Goal: Transaction & Acquisition: Purchase product/service

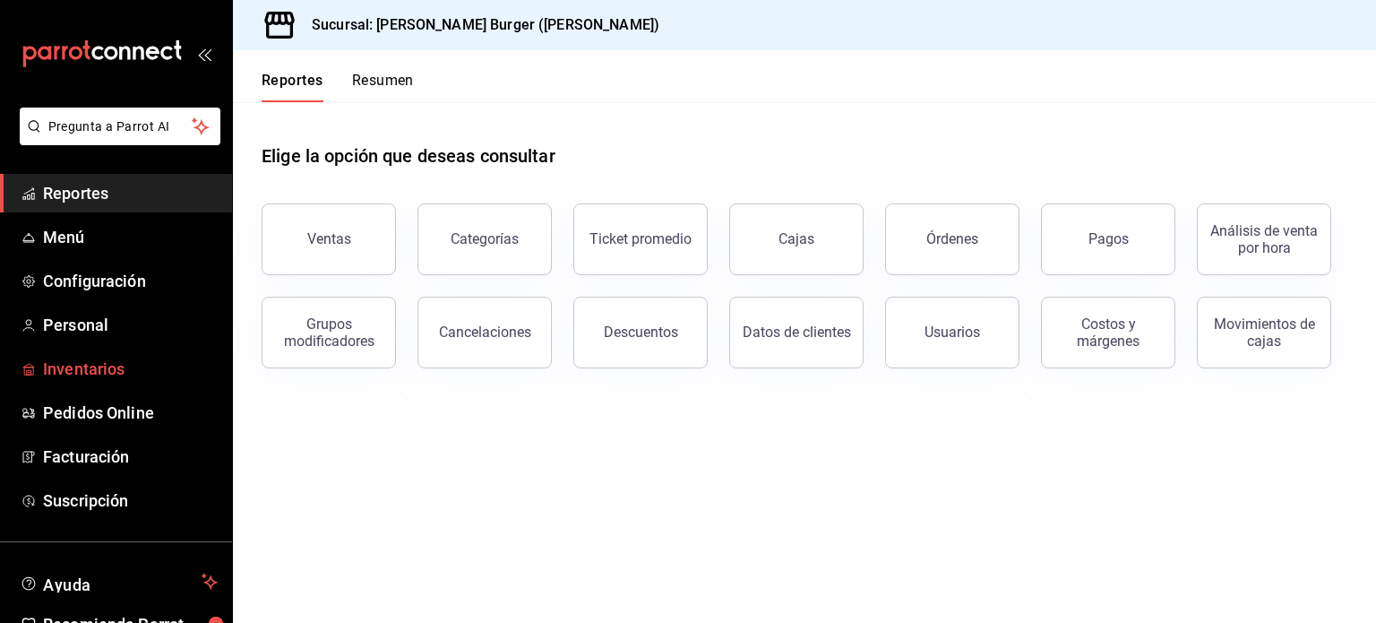
drag, startPoint x: 0, startPoint y: 0, endPoint x: 104, endPoint y: 364, distance: 378.3
click at [104, 364] on span "Inventarios" at bounding box center [130, 369] width 175 height 24
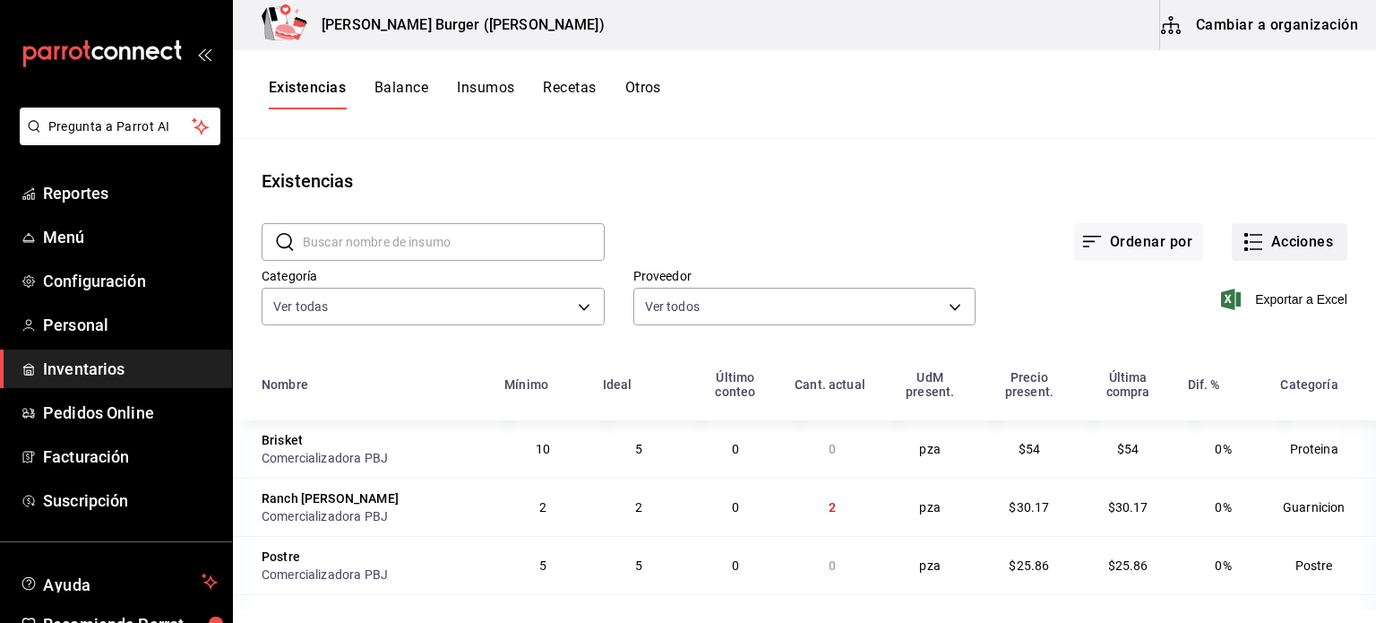
click at [1288, 238] on button "Acciones" at bounding box center [1290, 242] width 116 height 38
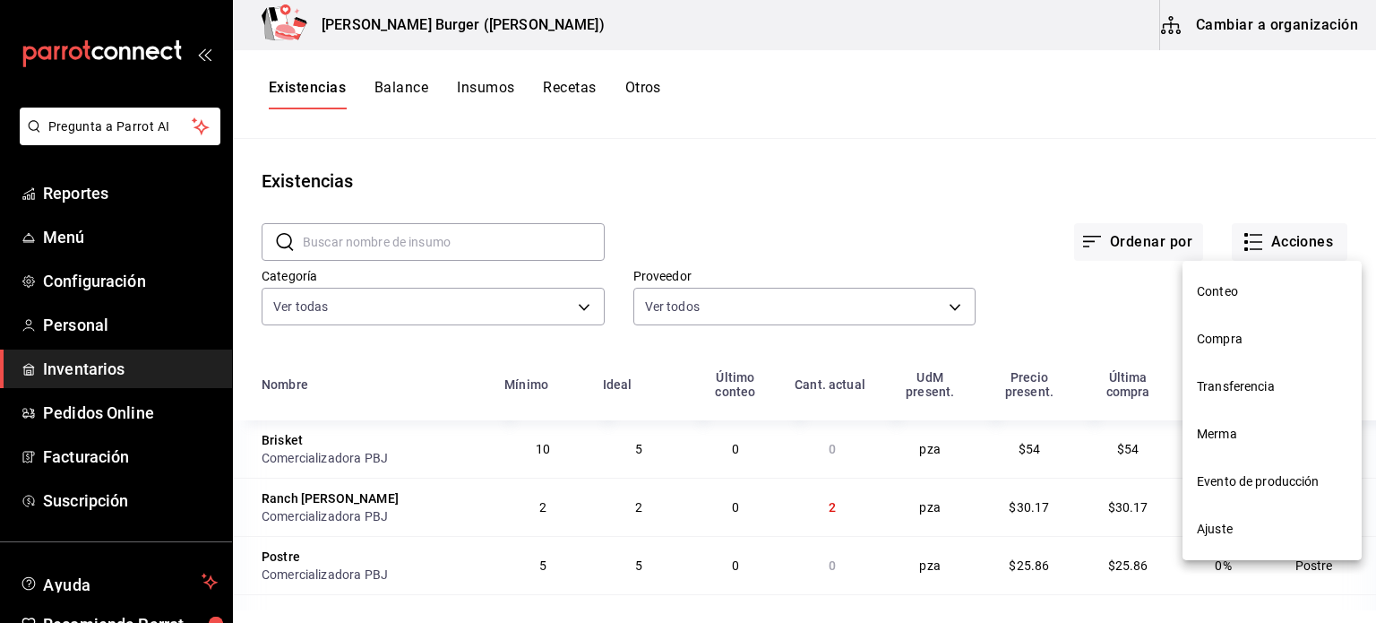
click at [1276, 341] on span "Compra" at bounding box center [1272, 339] width 151 height 19
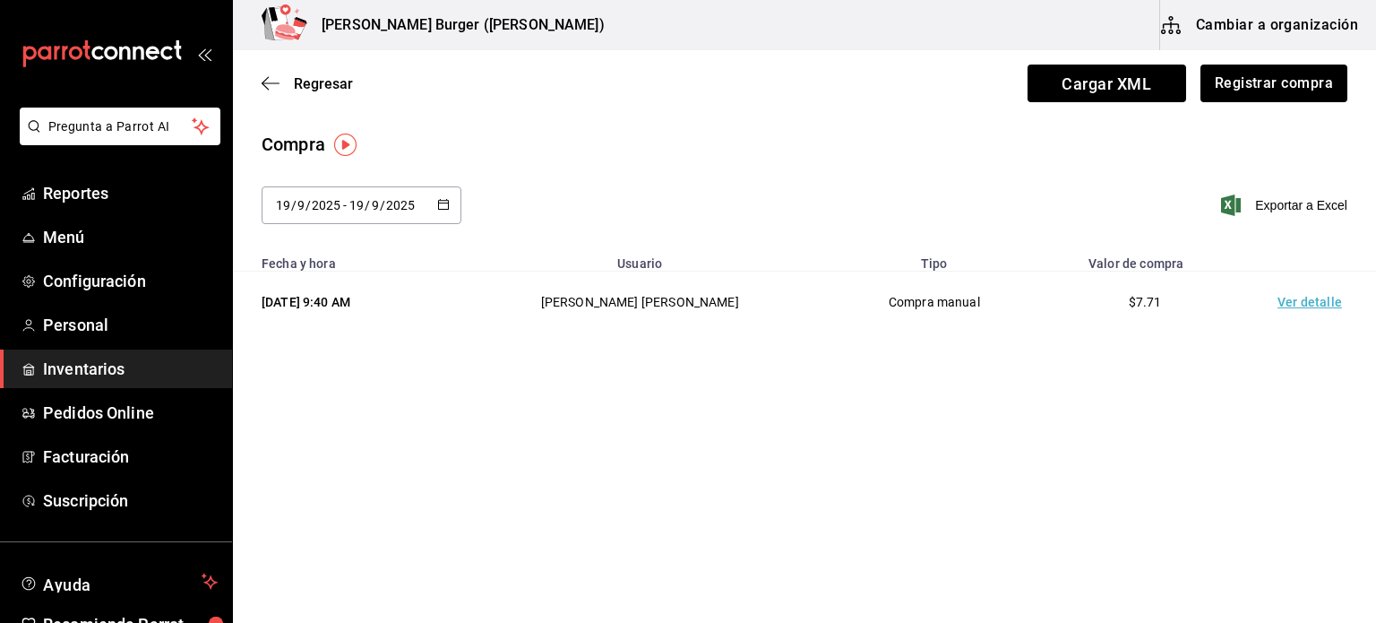
click at [1328, 314] on td "Ver detalle" at bounding box center [1313, 302] width 125 height 62
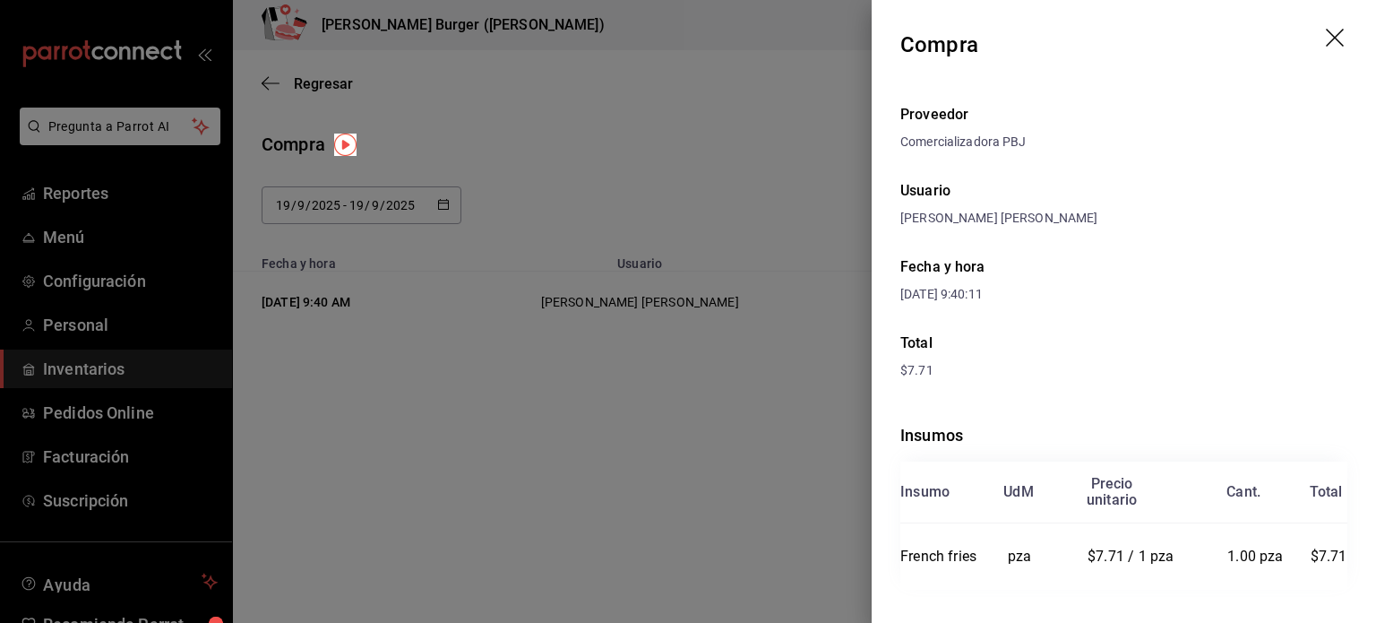
click at [1326, 33] on icon "drag" at bounding box center [1337, 40] width 22 height 22
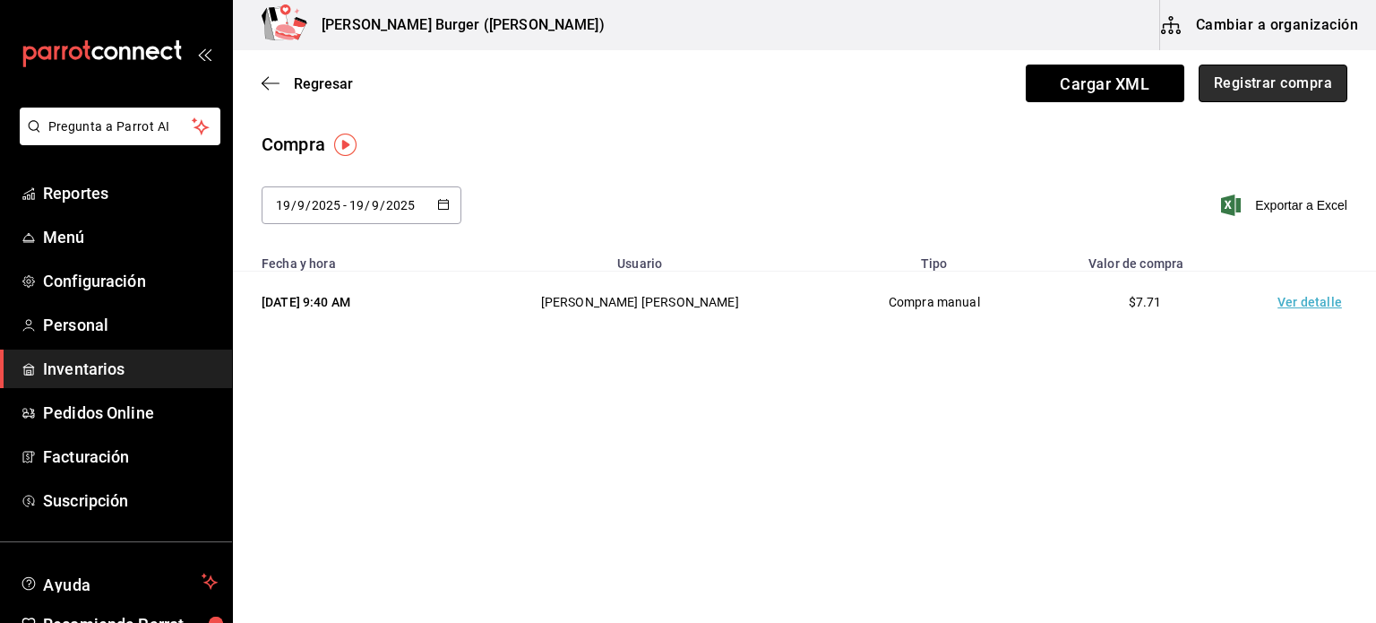
click at [1264, 82] on button "Registrar compra" at bounding box center [1273, 84] width 149 height 38
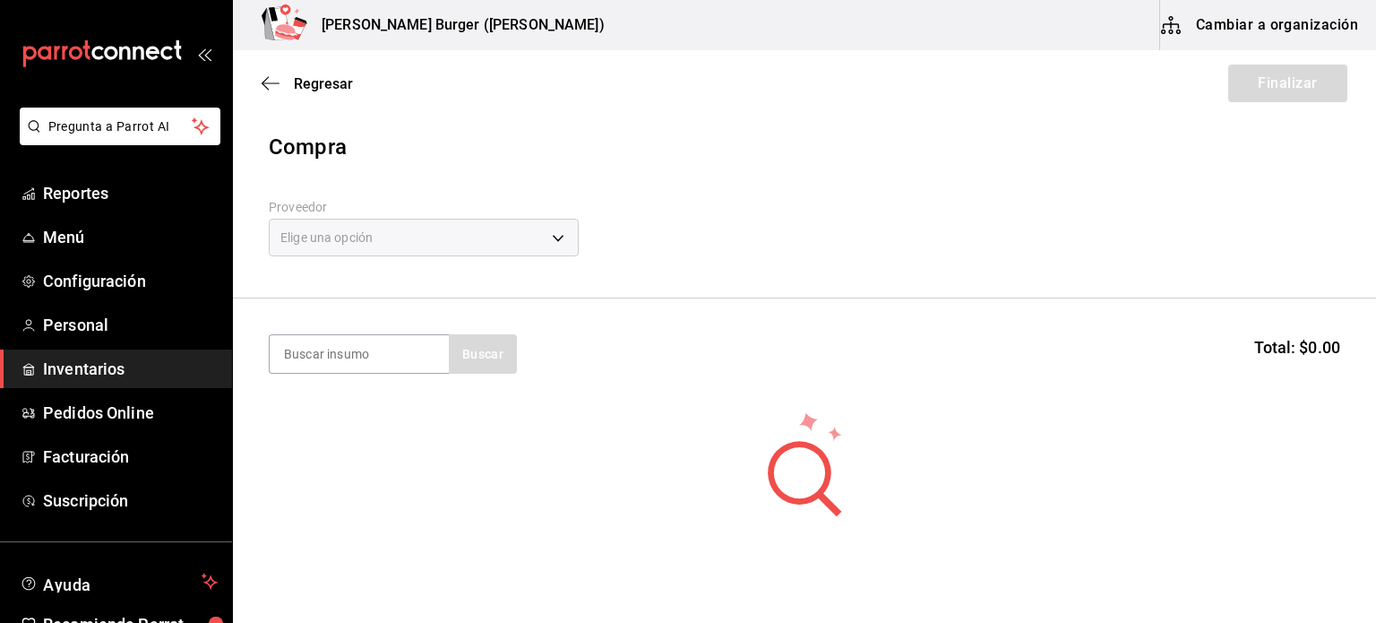
click at [555, 237] on div "Elige una opción" at bounding box center [424, 238] width 310 height 38
click at [555, 237] on body "Pregunta a Parrot AI Reportes Menú Configuración Personal Inventarios Pedidos O…" at bounding box center [688, 260] width 1376 height 521
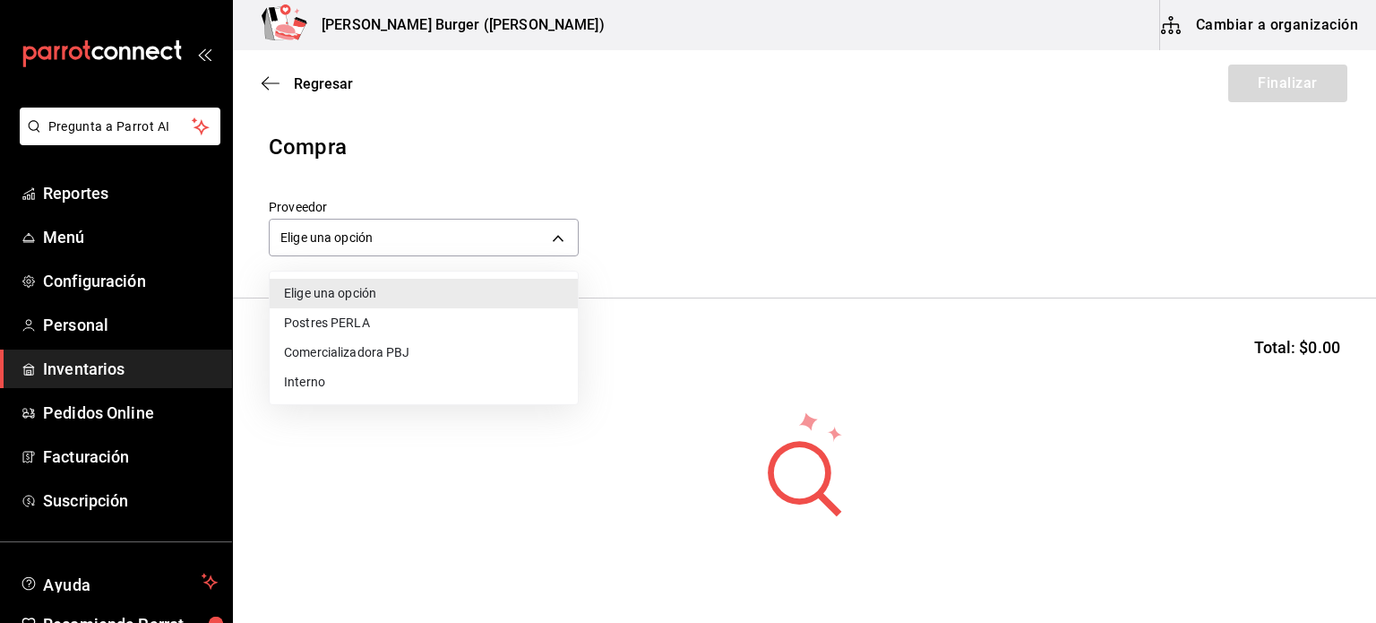
click at [376, 349] on li "Comercializadora PBJ" at bounding box center [424, 353] width 308 height 30
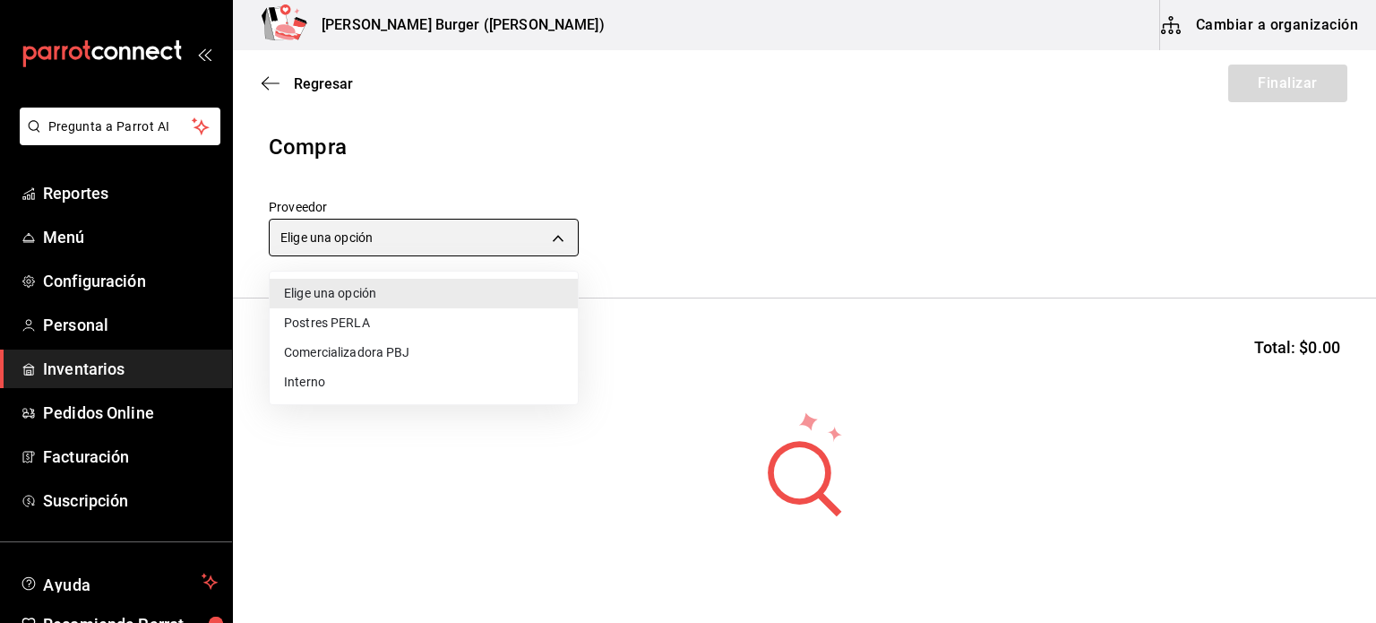
type input "73989370-521d-4bc8-8ea0-0c8e3494ddd7"
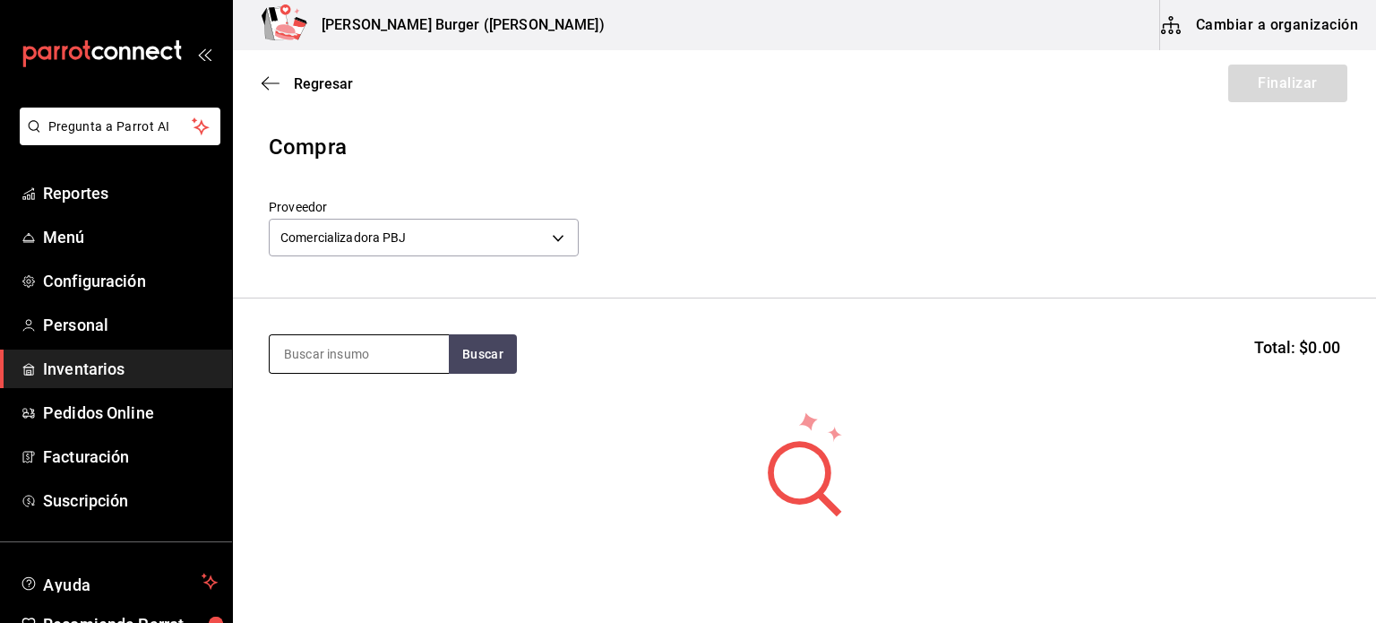
click at [369, 350] on input at bounding box center [359, 354] width 179 height 38
type input "pan"
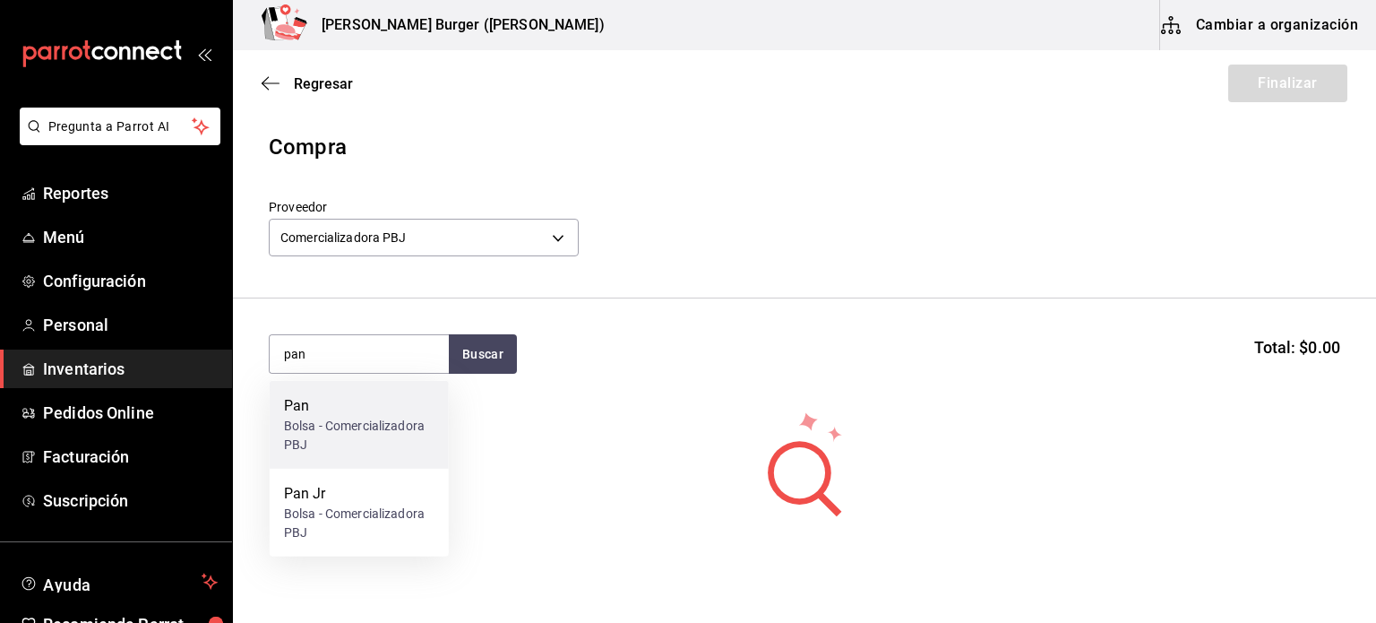
click at [340, 427] on div "Bolsa - Comercializadora PBJ" at bounding box center [359, 436] width 151 height 38
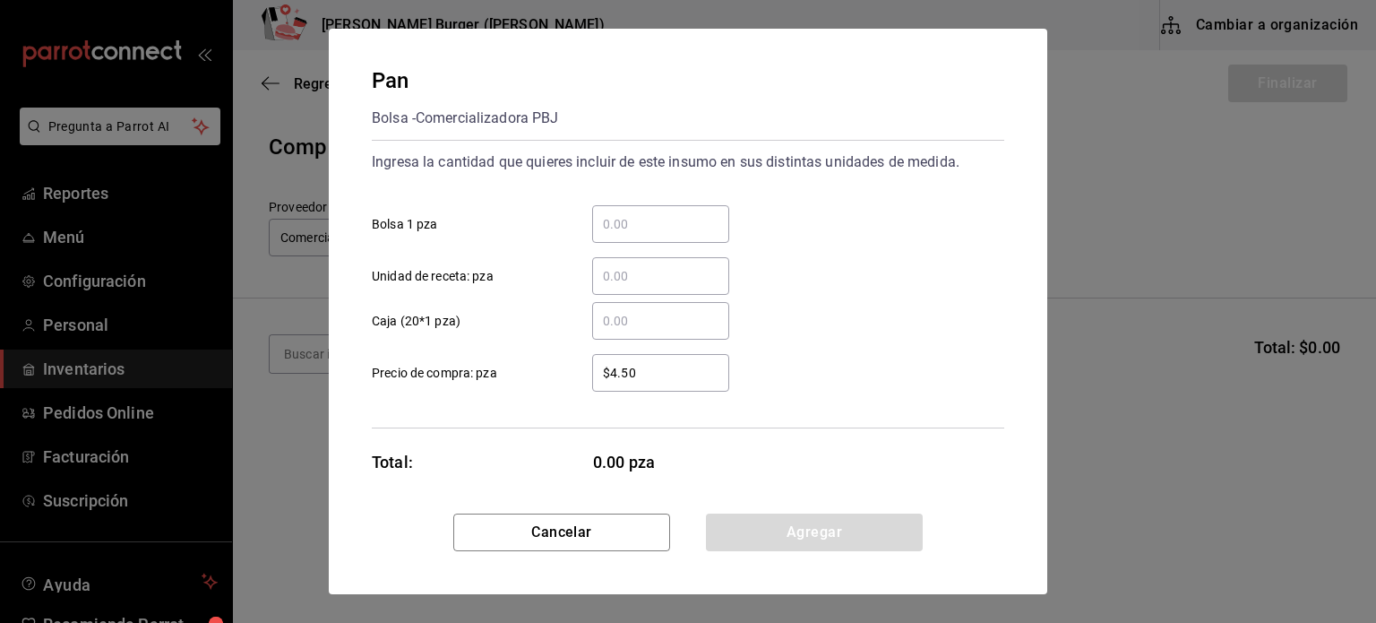
click at [588, 65] on div "Pan Bolsa - Comercializadora PBJ" at bounding box center [688, 99] width 632 height 68
click at [656, 238] on div "​" at bounding box center [660, 224] width 137 height 38
click at [656, 235] on input "​ Bolsa 1 pza" at bounding box center [660, 224] width 137 height 22
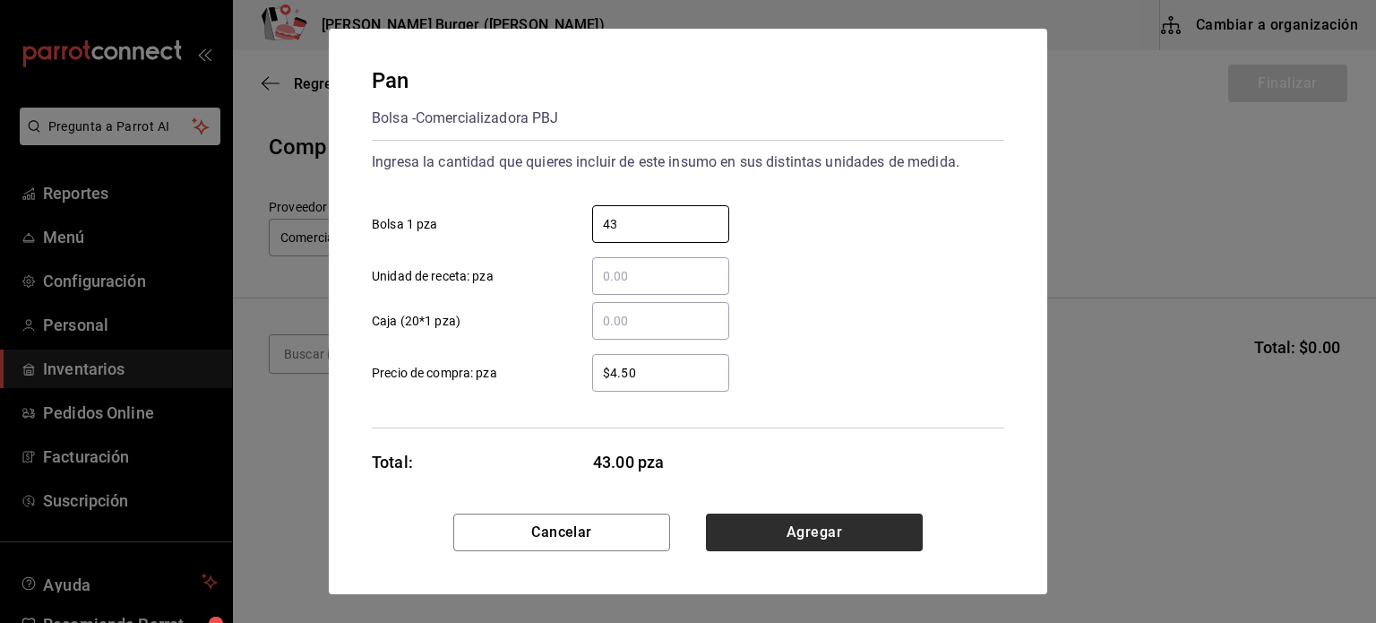
type input "43"
click at [756, 529] on button "Agregar" at bounding box center [814, 532] width 217 height 38
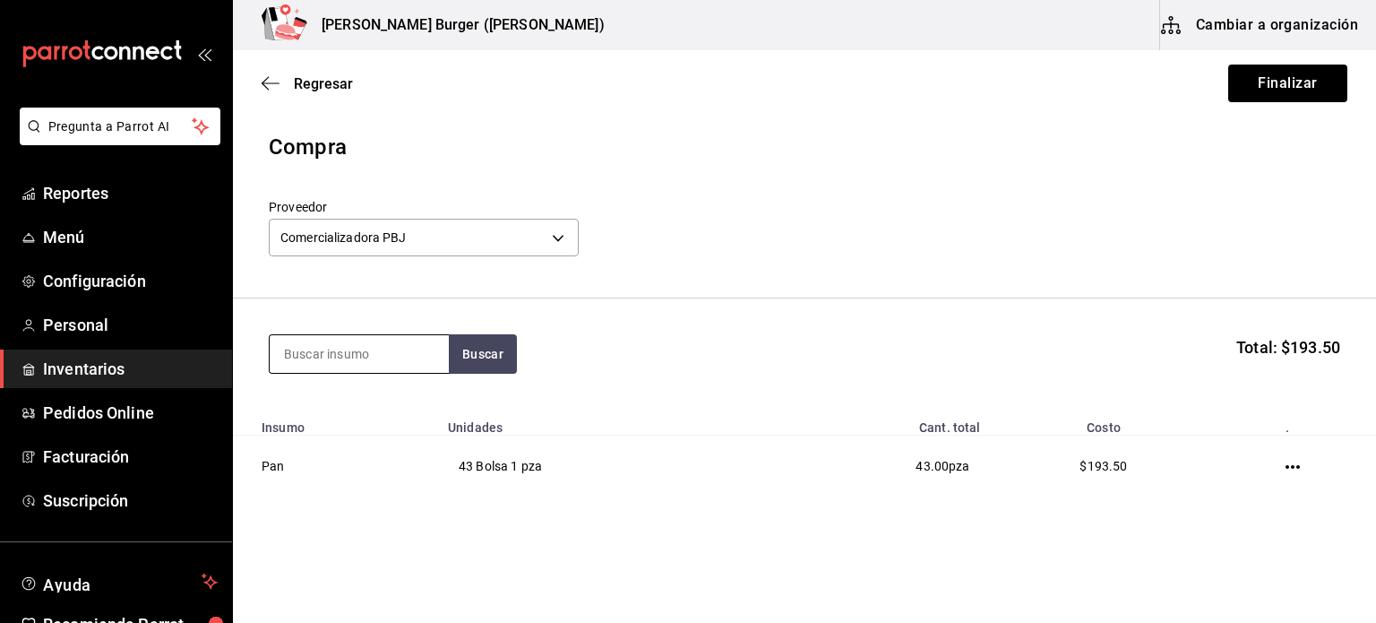
click at [336, 364] on input at bounding box center [359, 354] width 179 height 38
type input "carne"
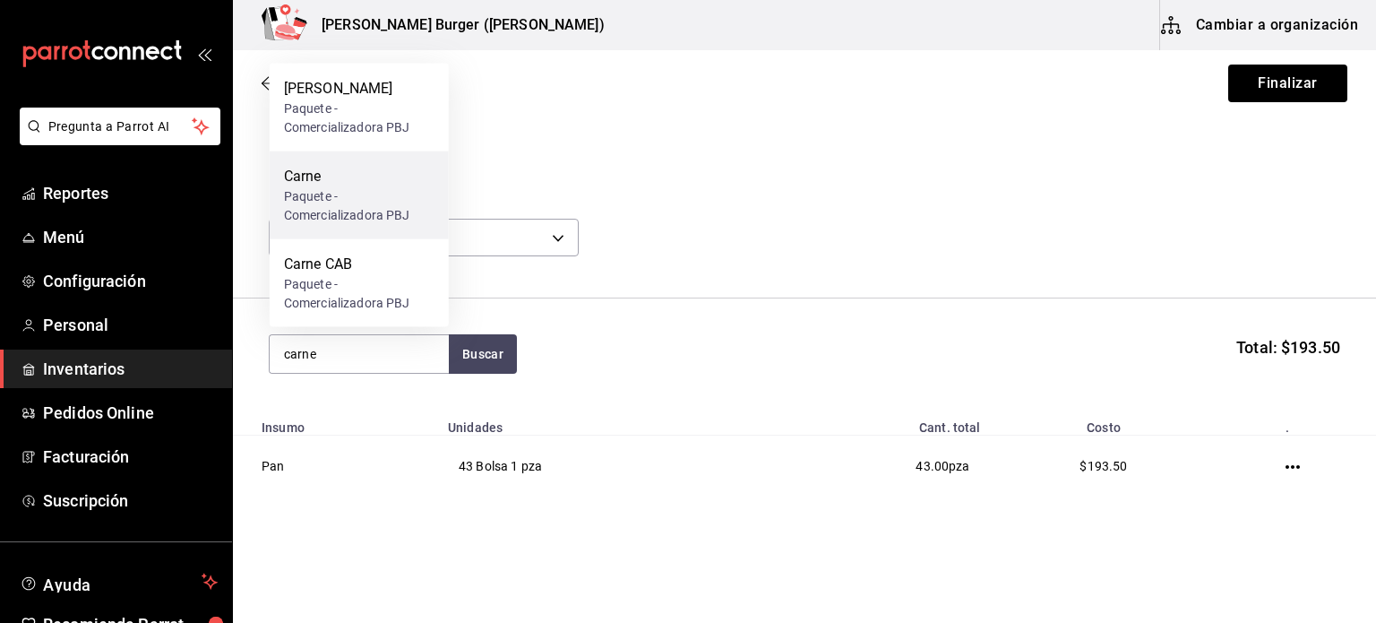
click at [366, 200] on div "Paquete - Comercializadora PBJ" at bounding box center [359, 206] width 151 height 38
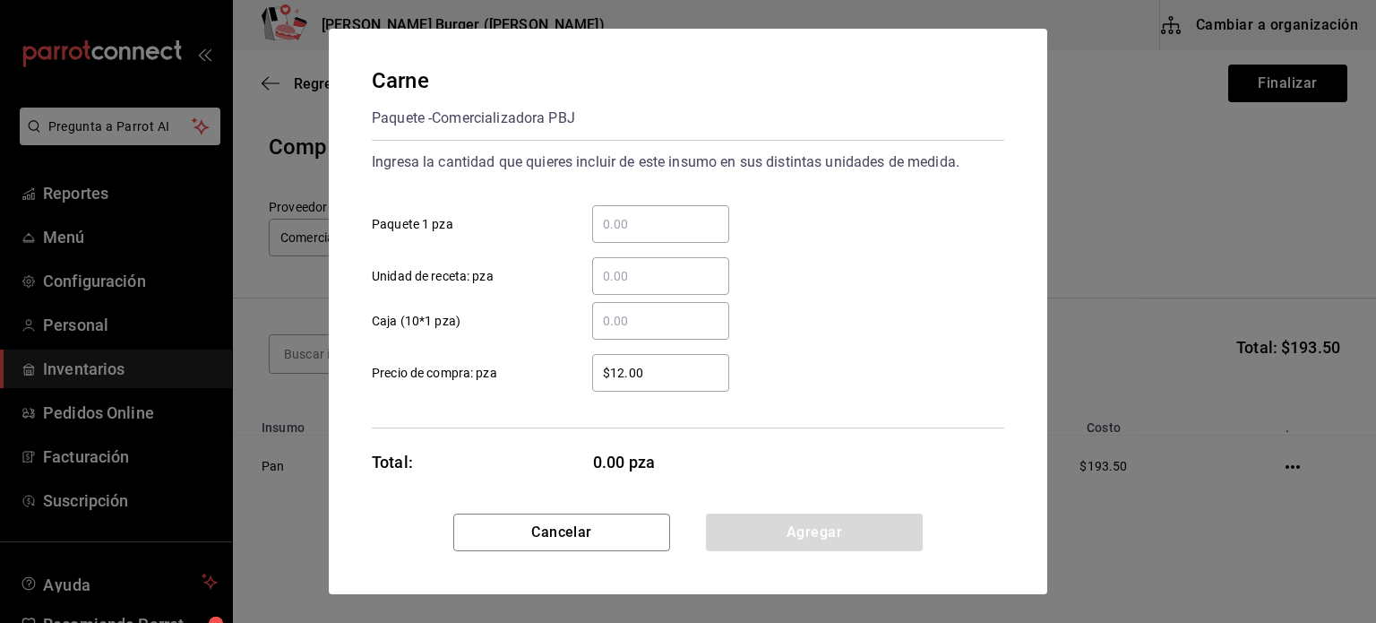
click at [660, 218] on input "​ Paquete 1 pza" at bounding box center [660, 224] width 137 height 22
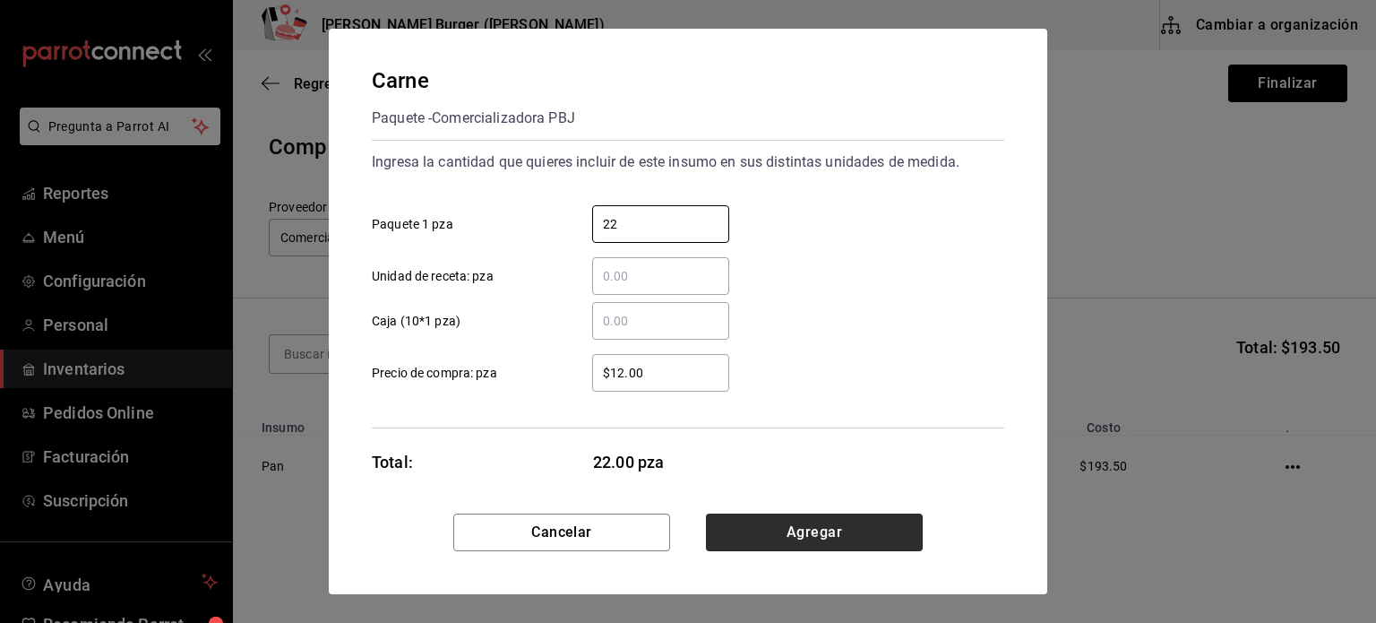
type input "22"
click at [869, 534] on button "Agregar" at bounding box center [814, 532] width 217 height 38
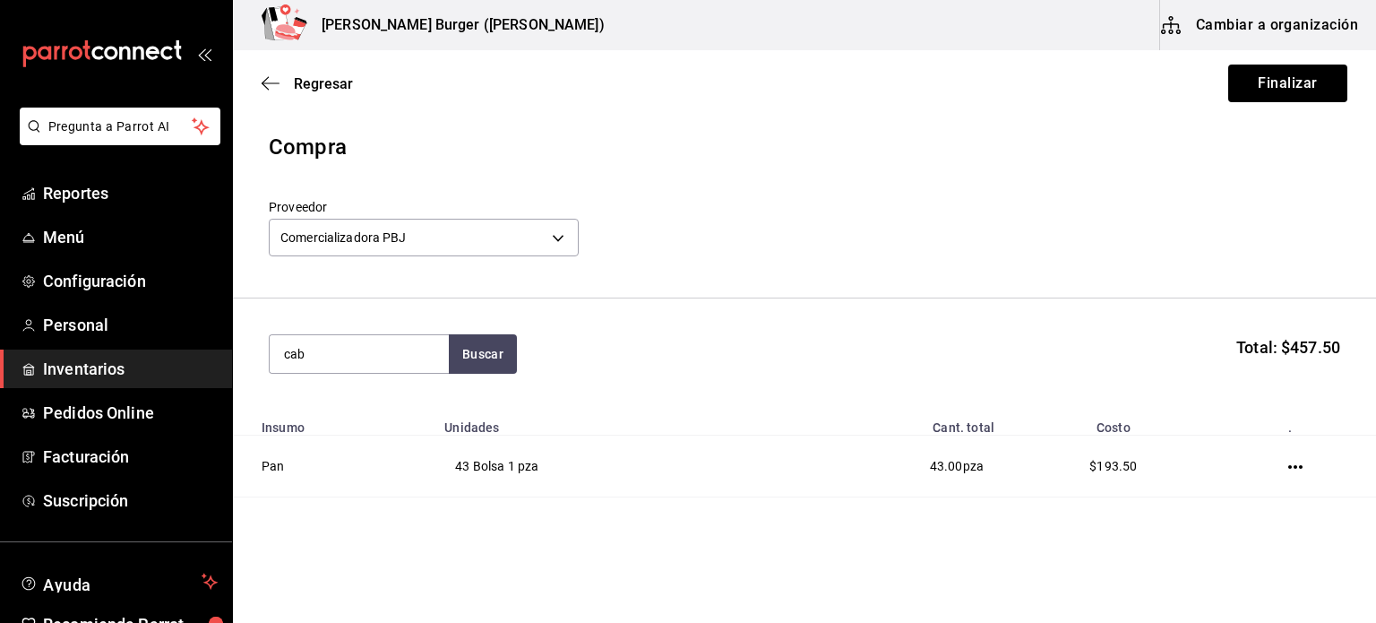
type input "cab"
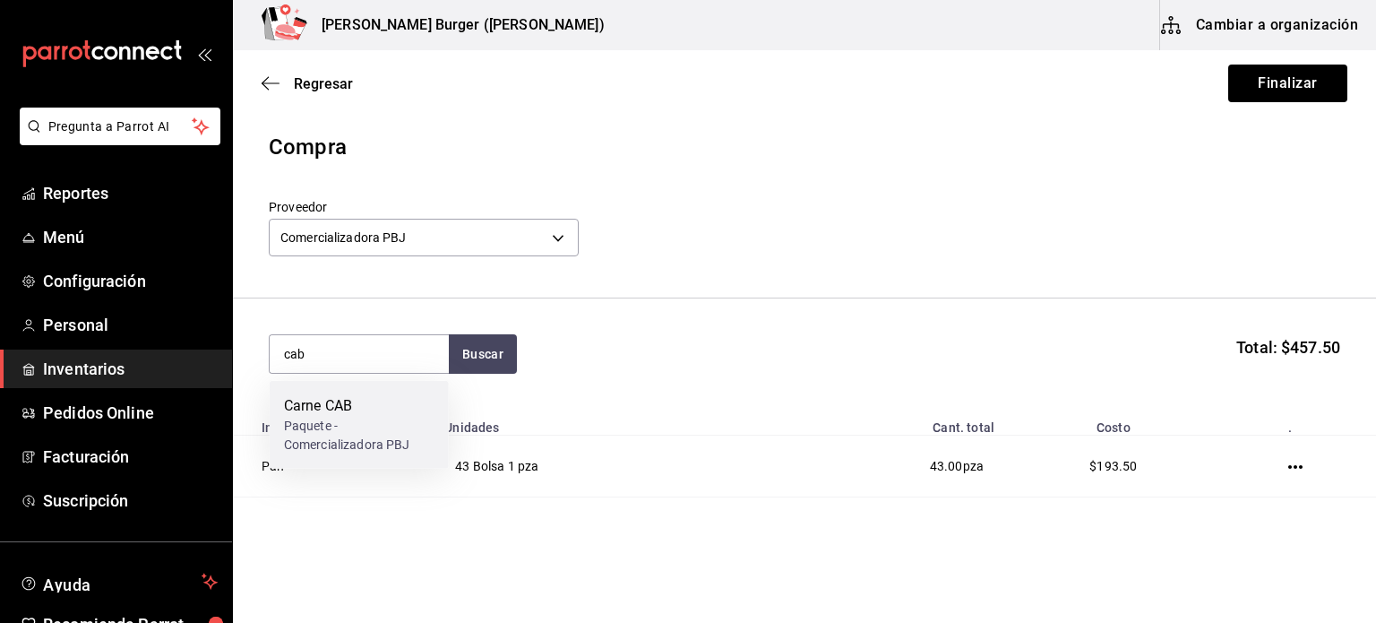
click at [335, 403] on div "Carne CAB" at bounding box center [359, 406] width 151 height 22
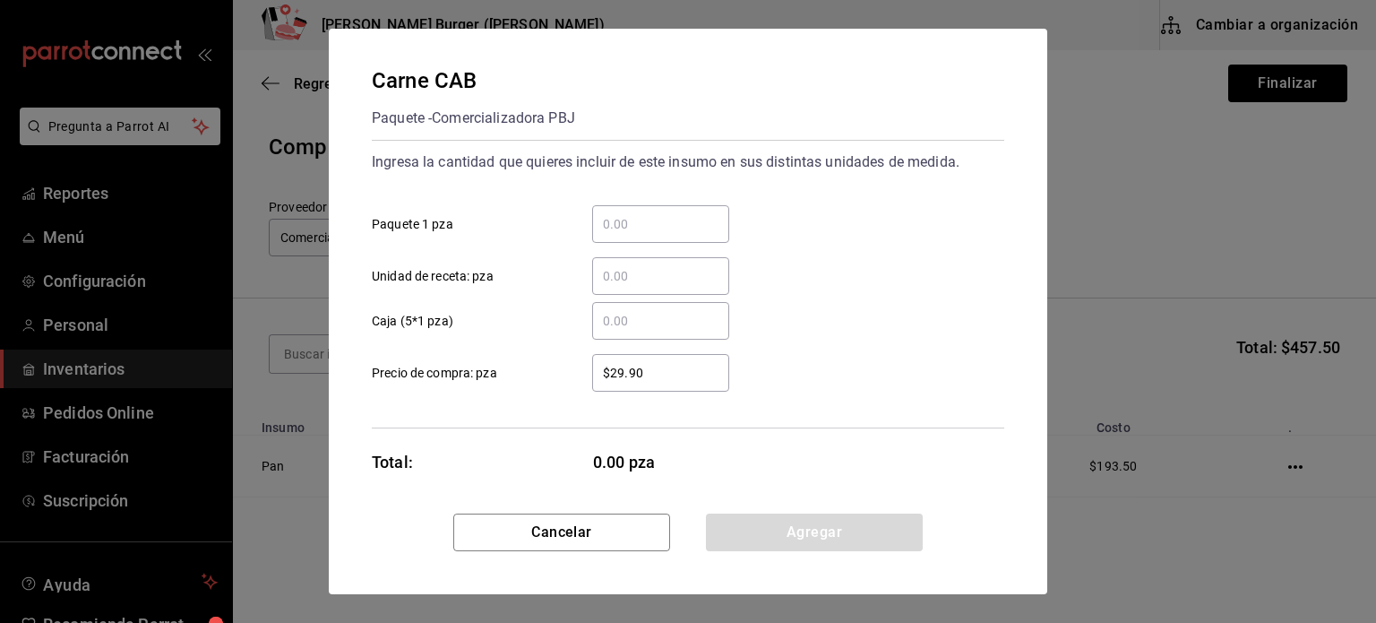
click at [659, 231] on input "​ Paquete 1 pza" at bounding box center [660, 224] width 137 height 22
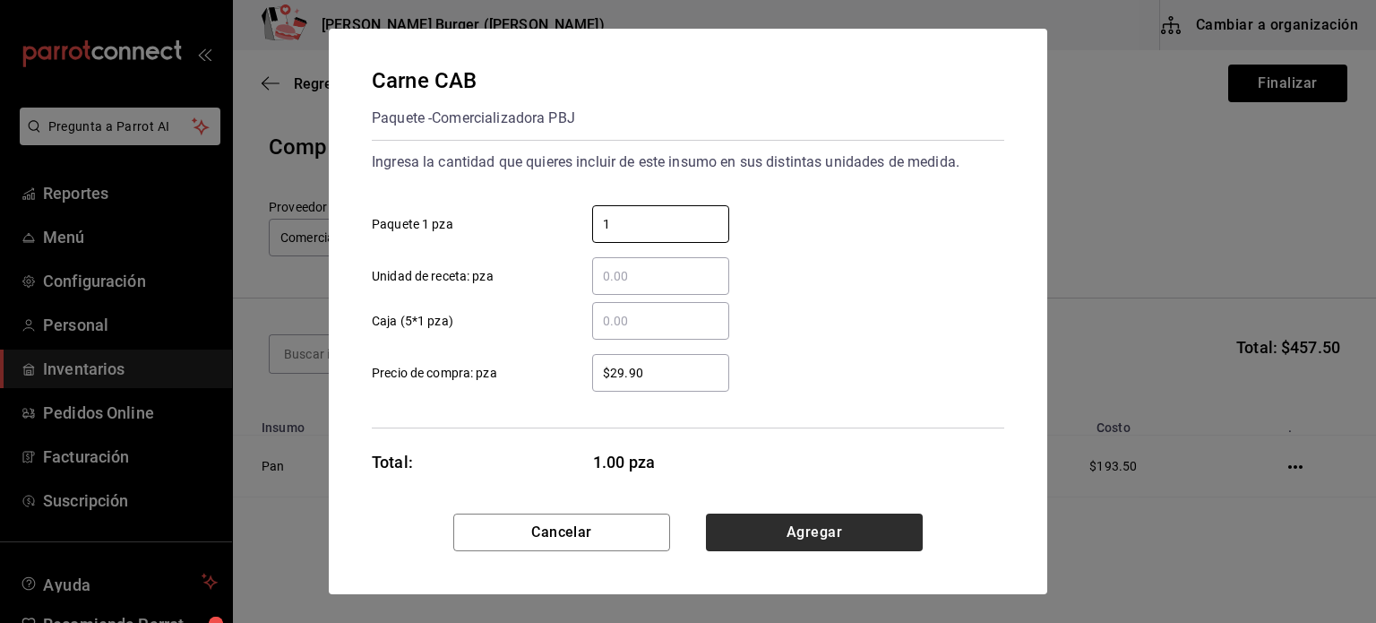
type input "1"
click at [833, 520] on button "Agregar" at bounding box center [814, 532] width 217 height 38
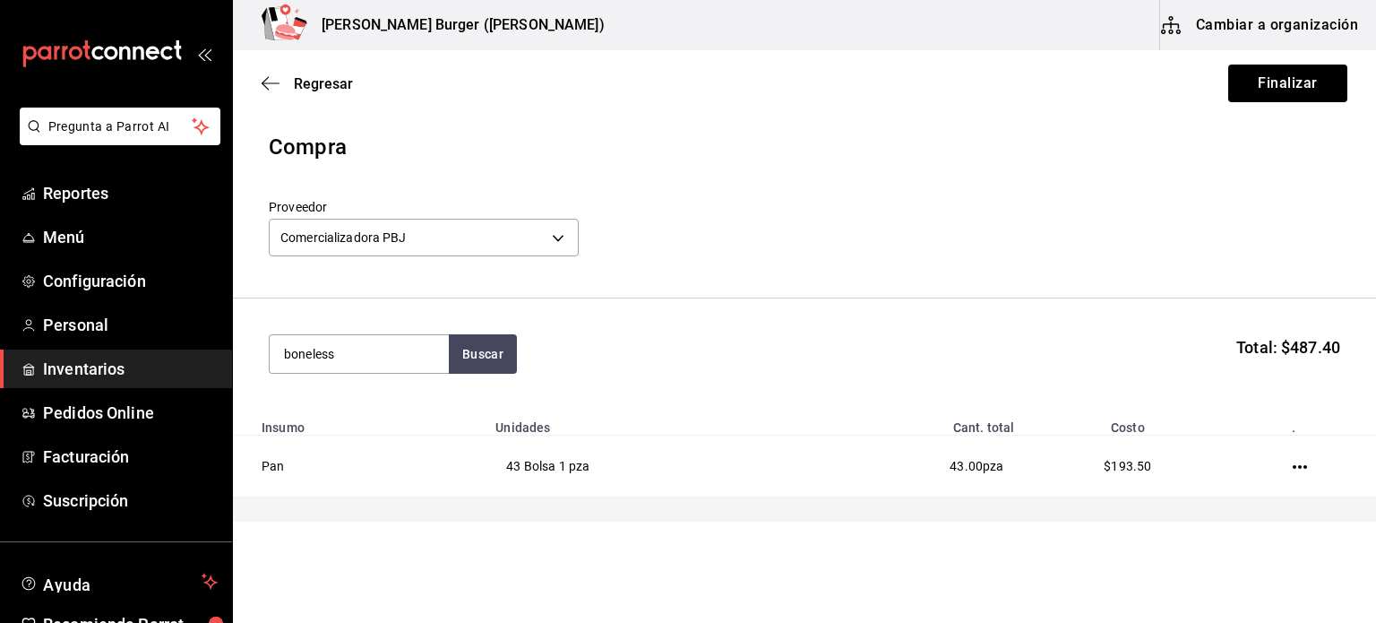
type input "boneless"
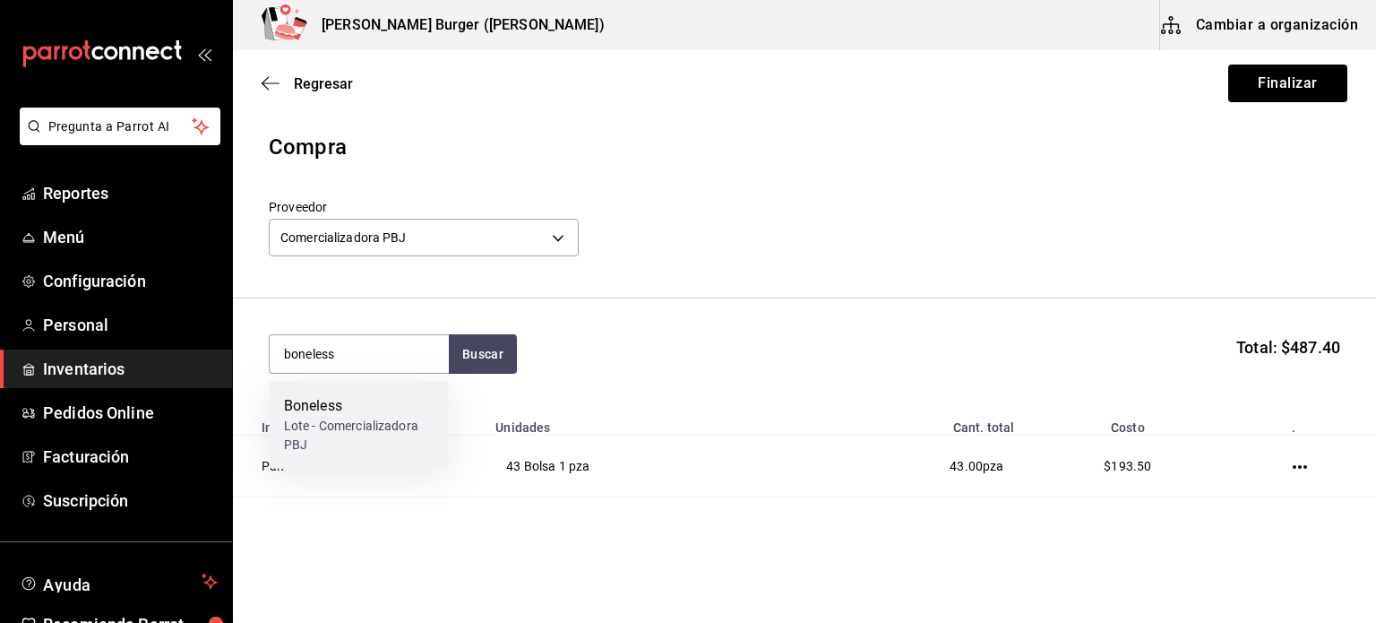
click at [340, 414] on div "Boneless" at bounding box center [359, 406] width 151 height 22
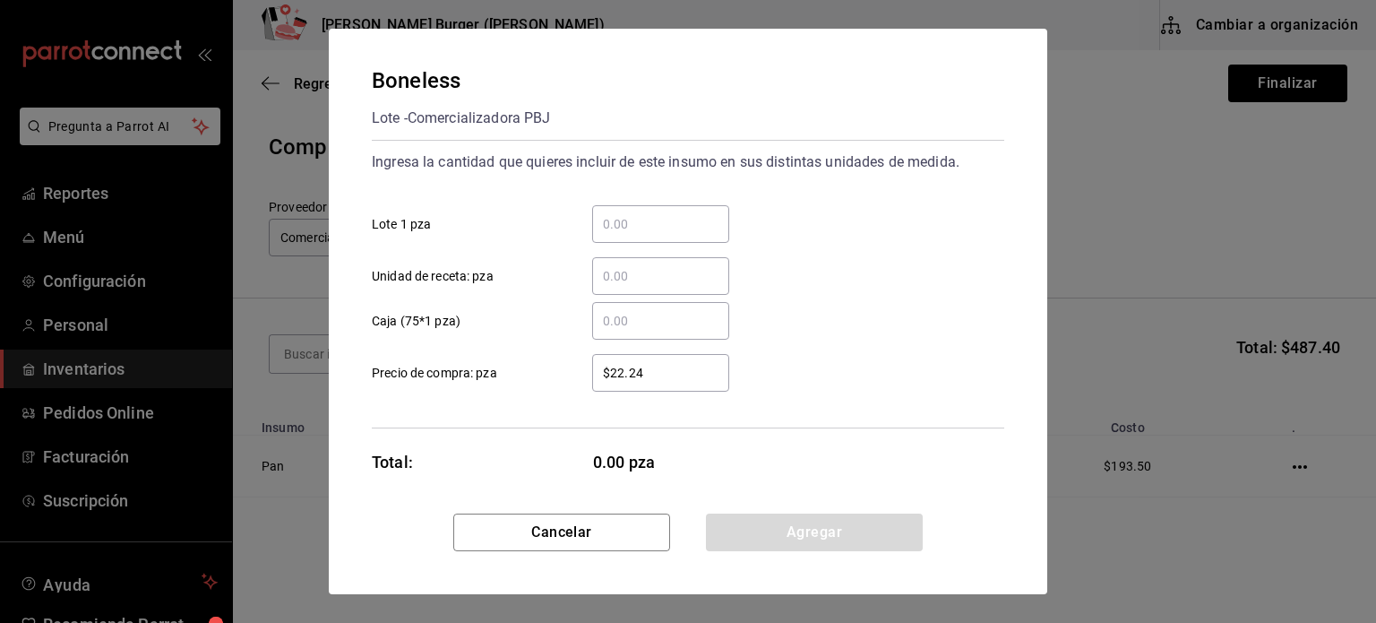
click at [640, 217] on input "​ Lote 1 pza" at bounding box center [660, 224] width 137 height 22
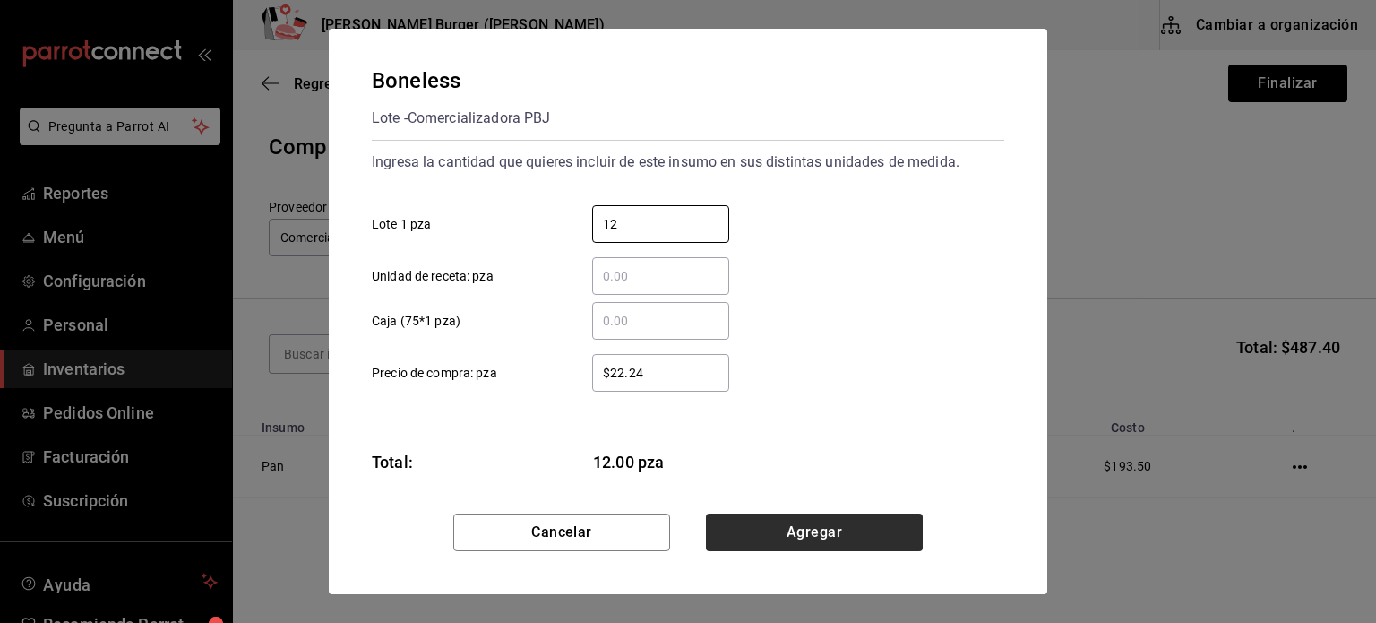
type input "12"
click at [840, 529] on button "Agregar" at bounding box center [814, 532] width 217 height 38
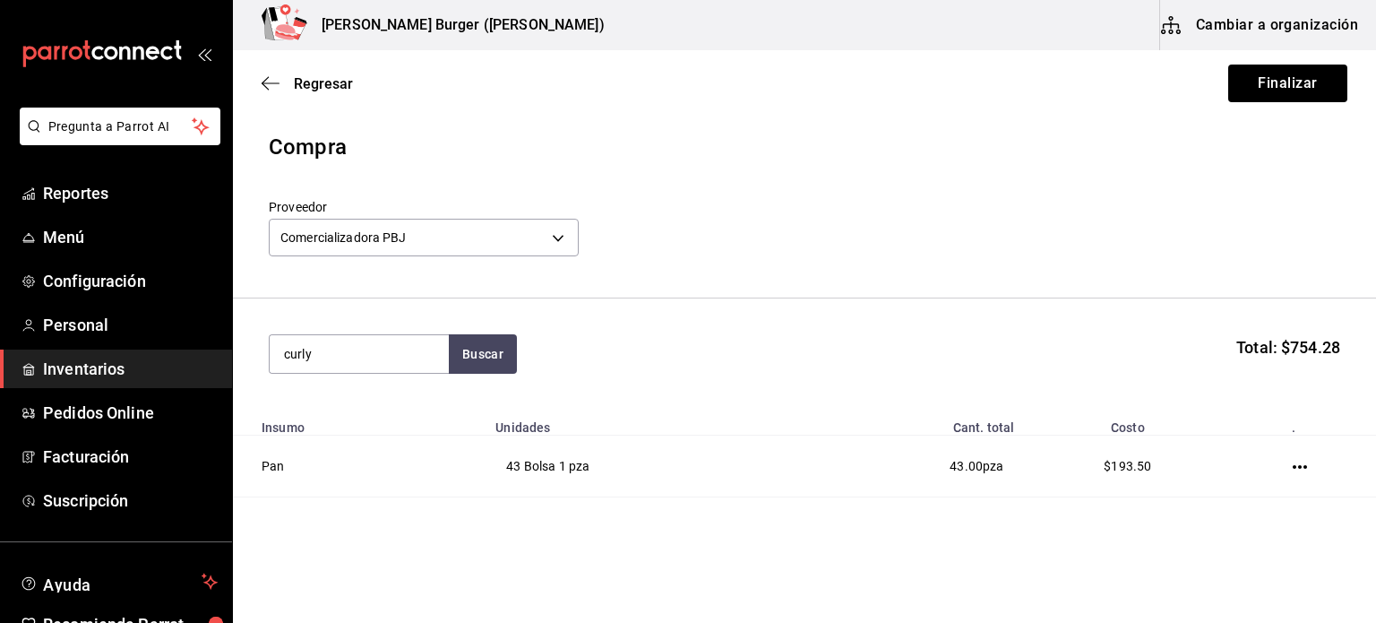
type input "curly"
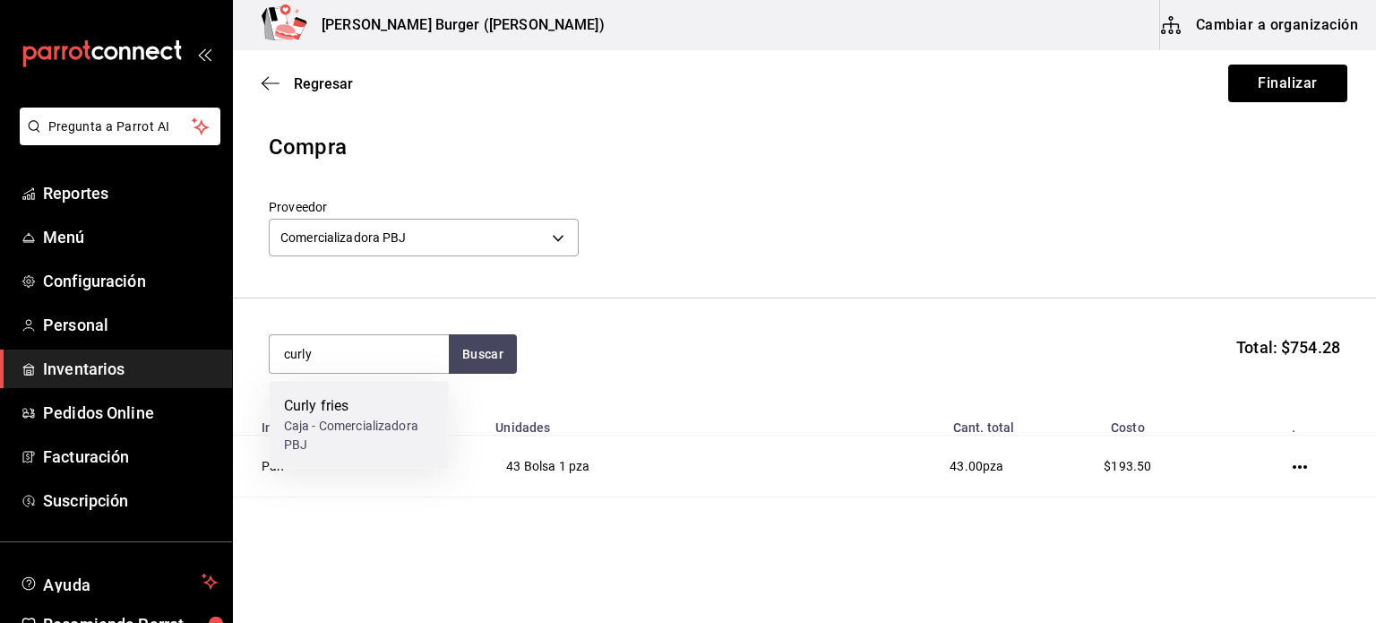
click at [307, 442] on div "Caja - Comercializadora PBJ" at bounding box center [359, 436] width 151 height 38
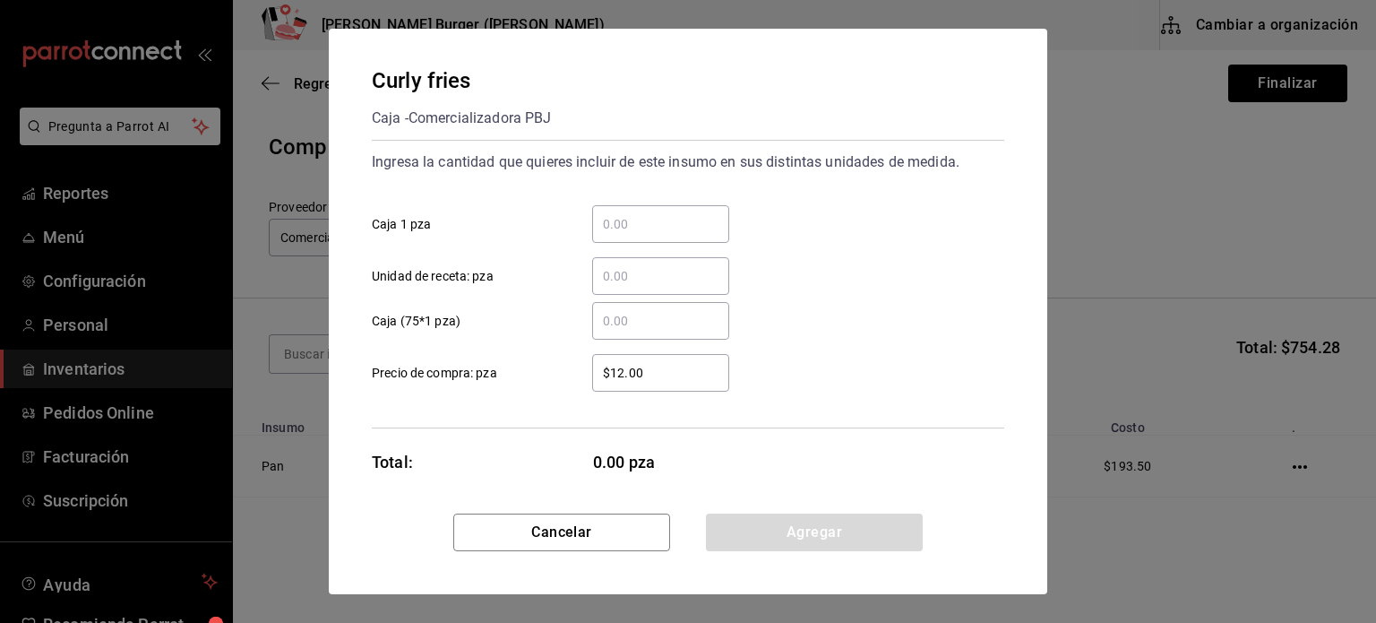
click at [632, 232] on input "​ Caja 1 pza" at bounding box center [660, 224] width 137 height 22
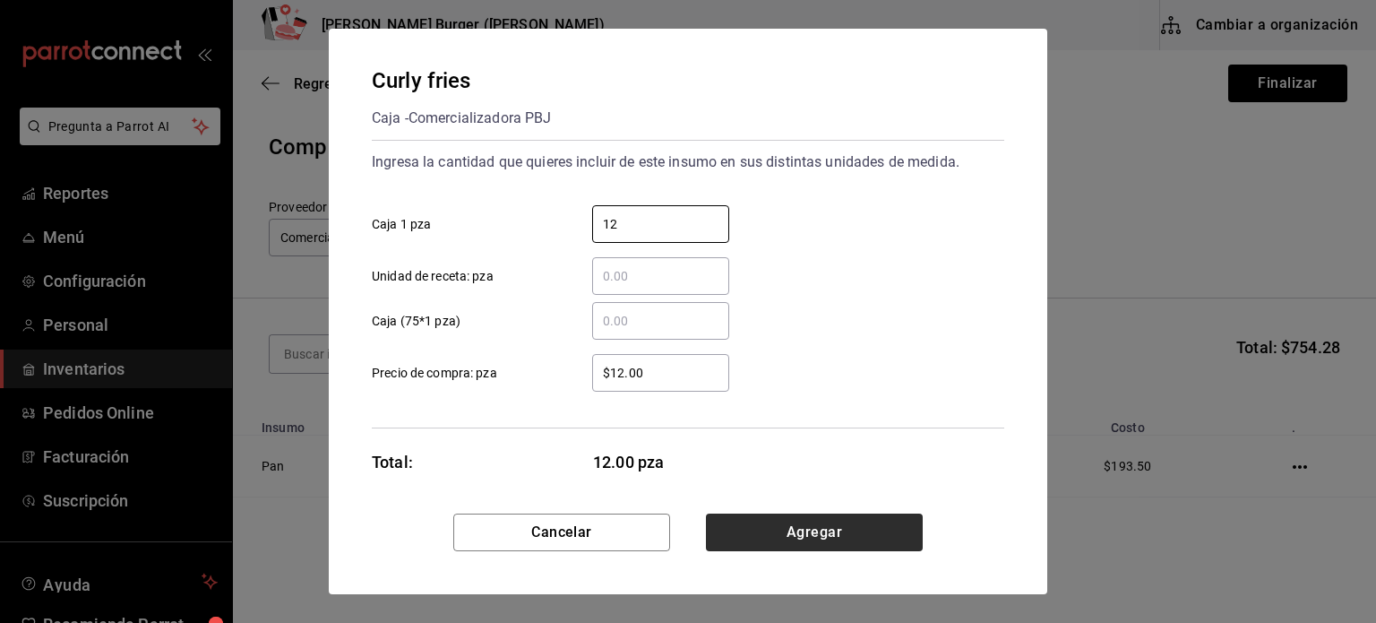
type input "12"
click at [826, 530] on button "Agregar" at bounding box center [814, 532] width 217 height 38
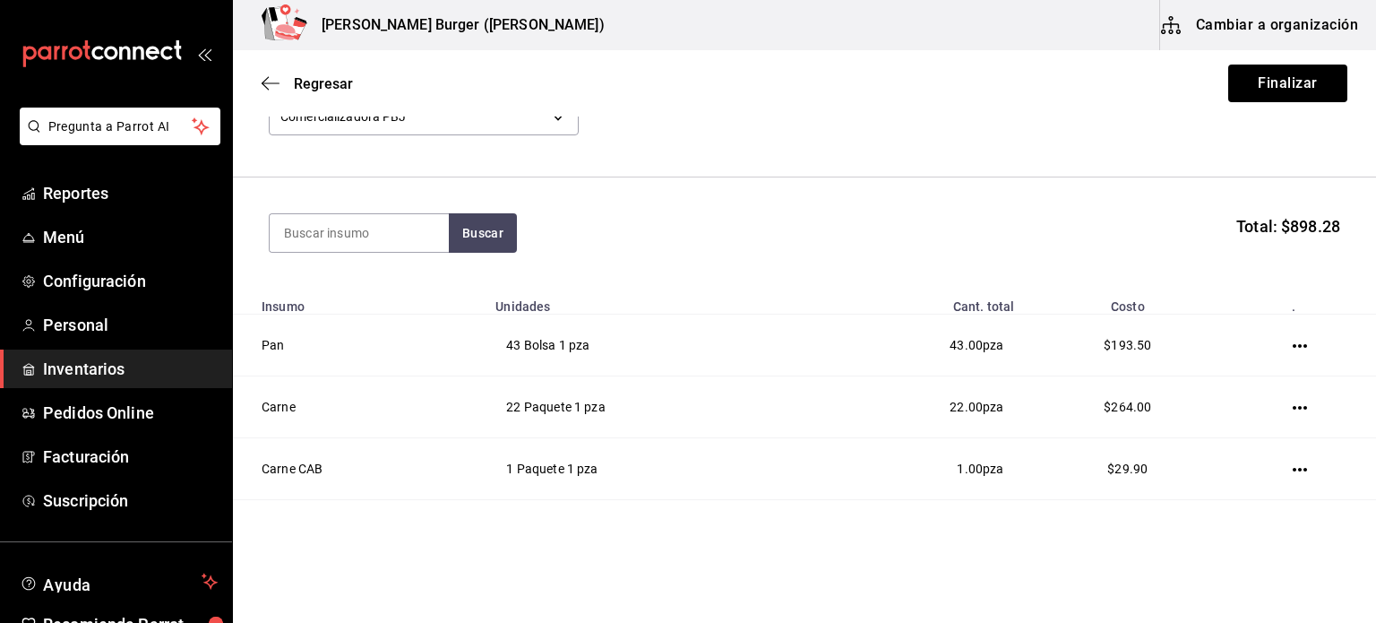
scroll to position [10, 0]
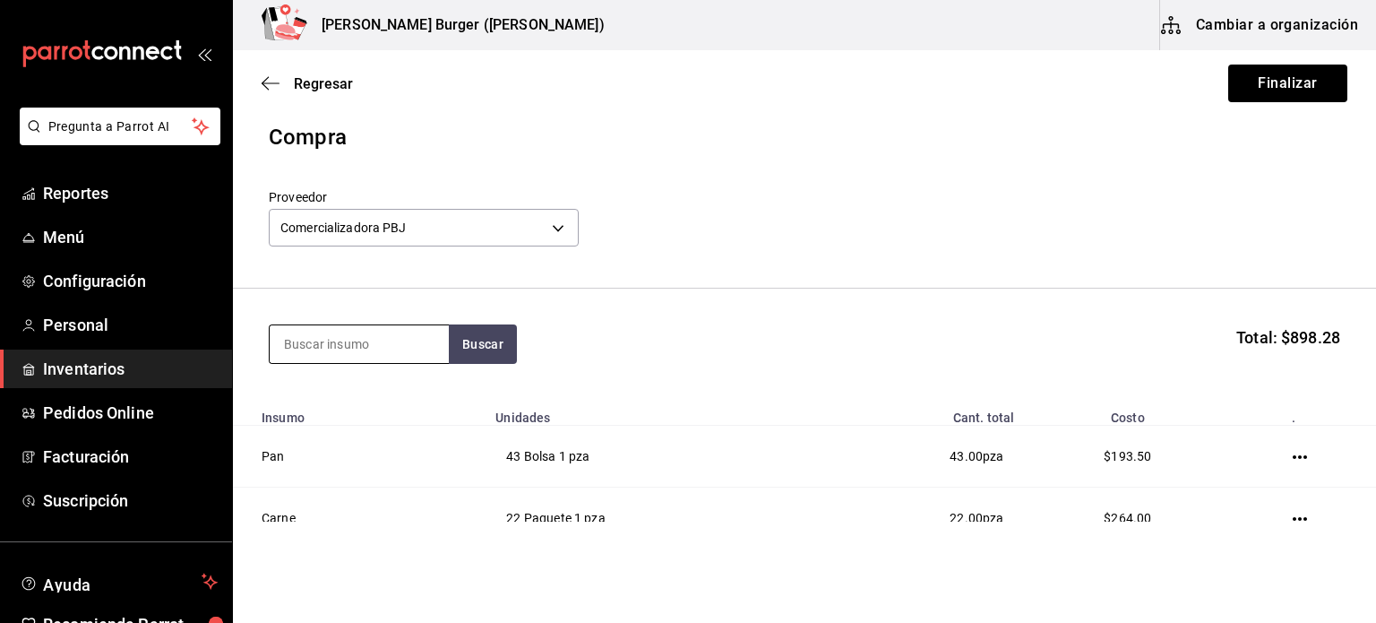
click at [352, 332] on input at bounding box center [359, 344] width 179 height 38
type input "peñafiel"
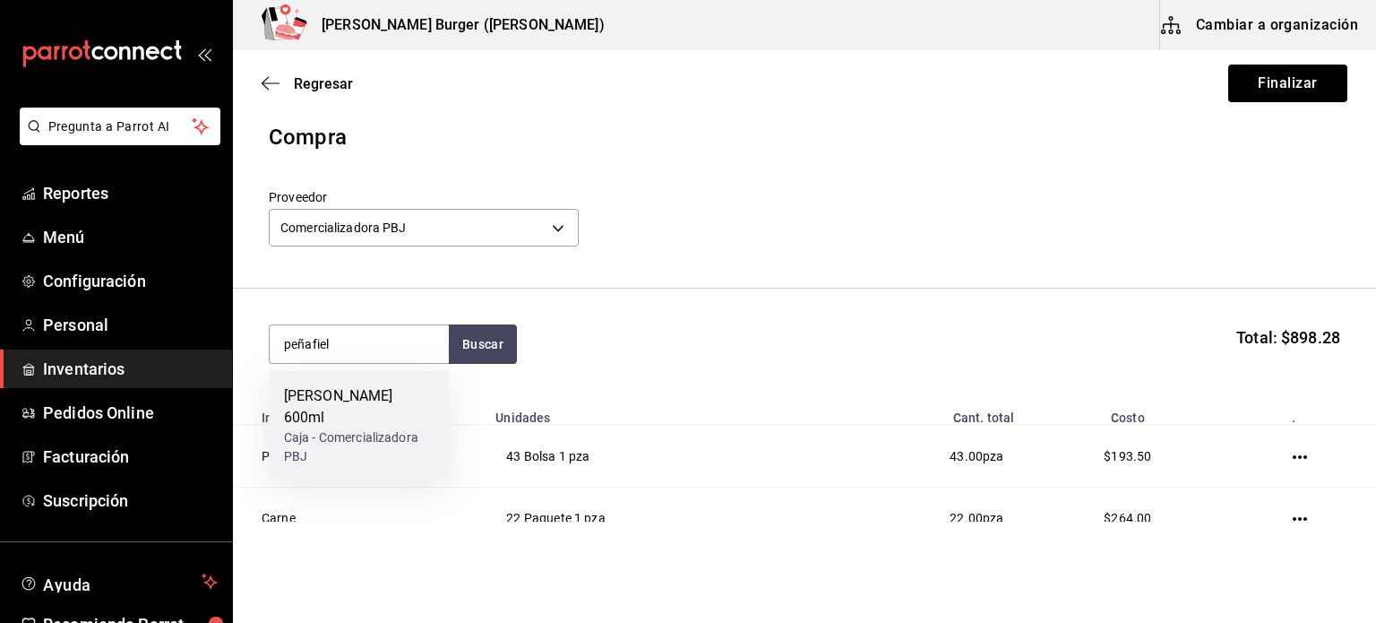
click at [370, 428] on div "Caja - Comercializadora PBJ" at bounding box center [359, 447] width 151 height 38
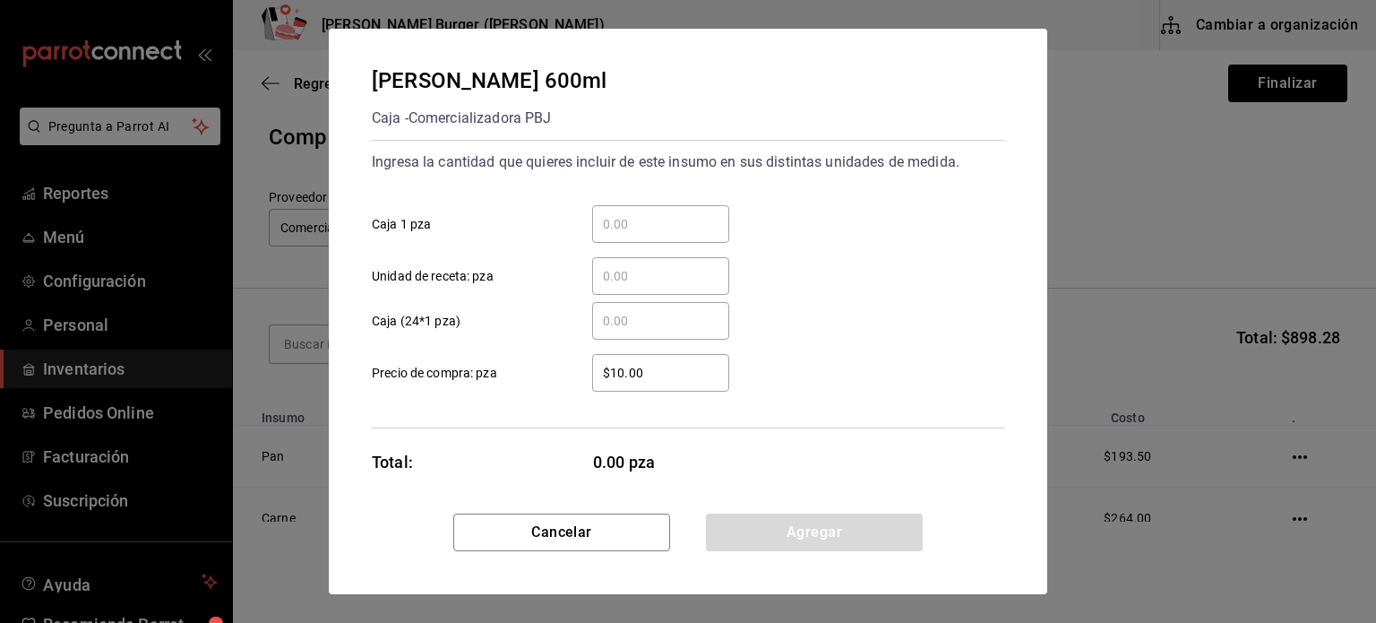
click at [670, 211] on div "​" at bounding box center [660, 224] width 137 height 38
click at [670, 213] on input "​ Caja 1 pza" at bounding box center [660, 224] width 137 height 22
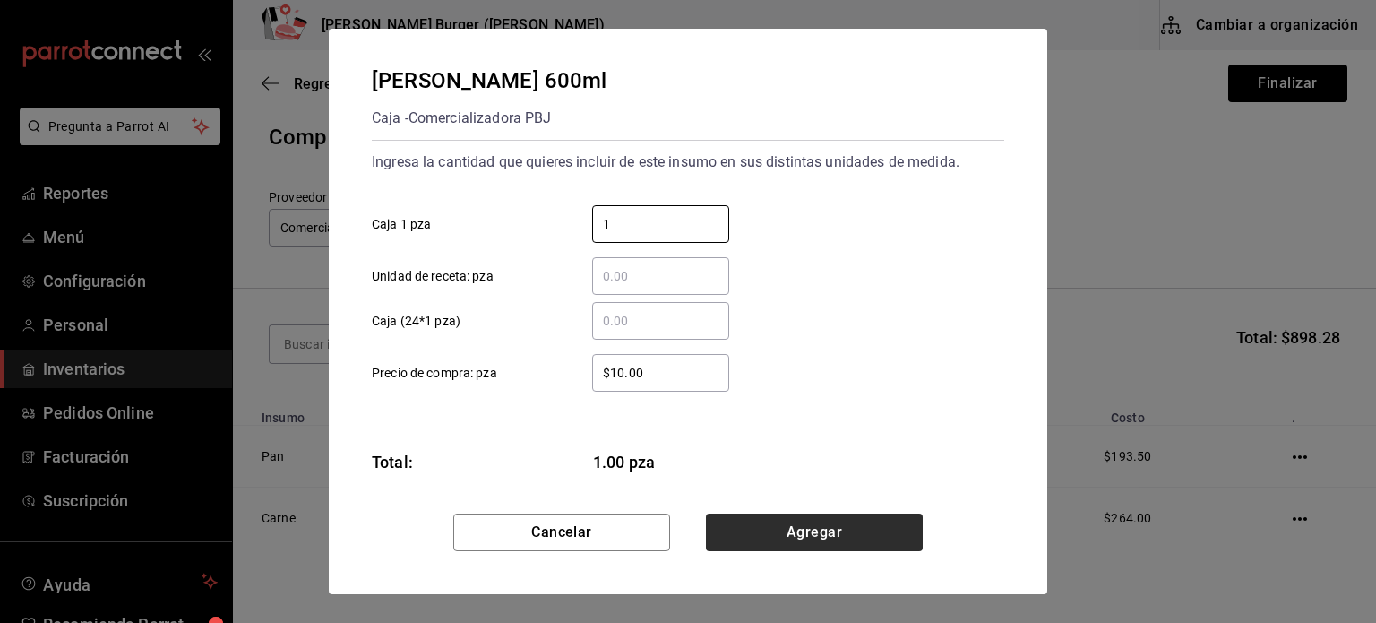
type input "1"
click at [767, 540] on button "Agregar" at bounding box center [814, 532] width 217 height 38
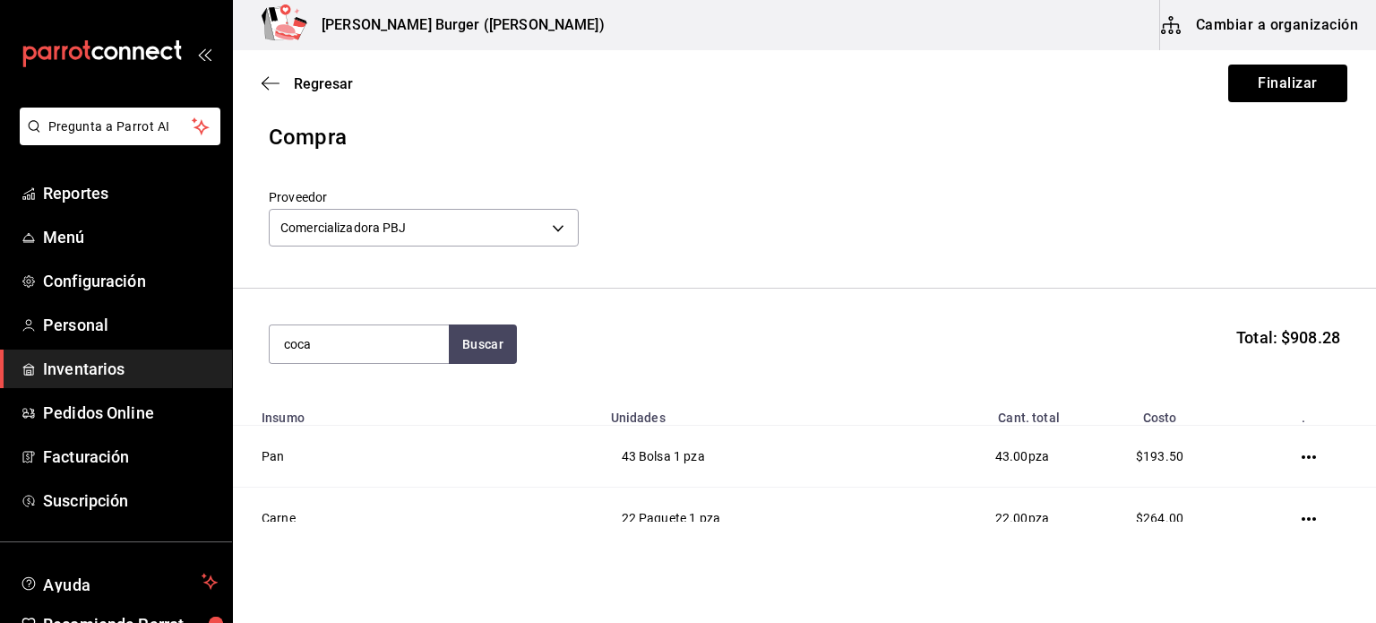
type input "coca"
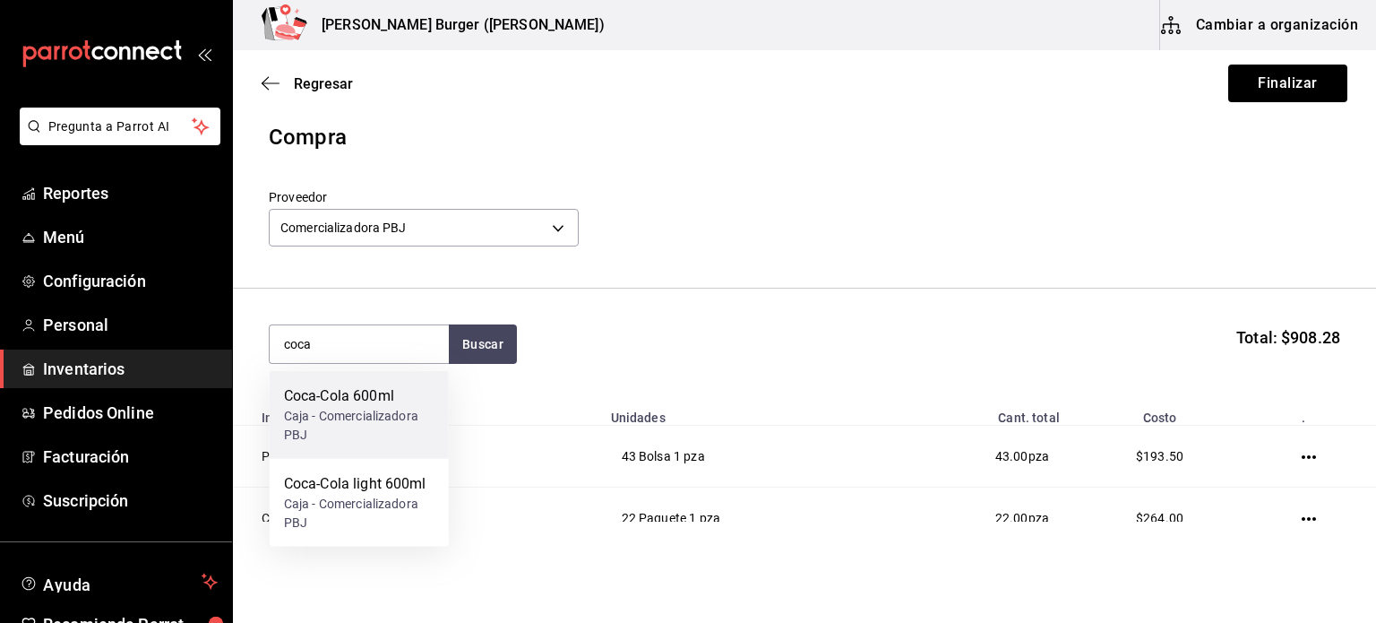
click at [284, 392] on div "Coca-Cola 600ml" at bounding box center [359, 396] width 151 height 22
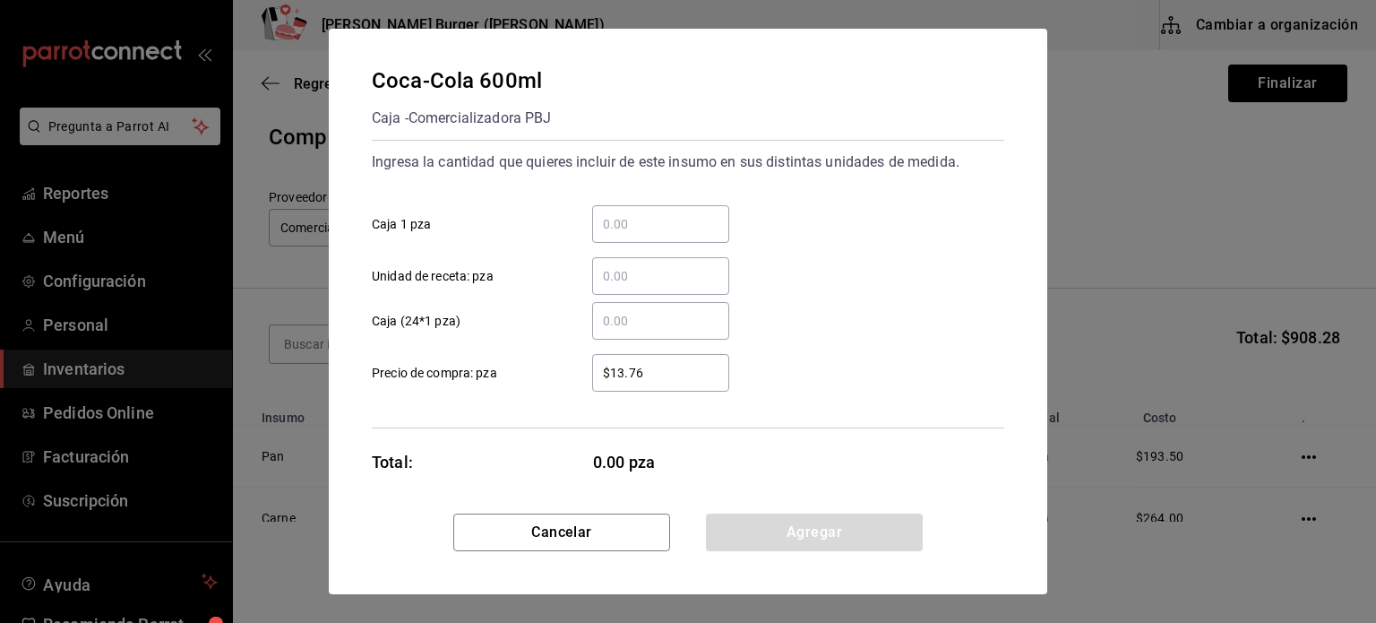
click at [638, 225] on input "​ Caja 1 pza" at bounding box center [660, 224] width 137 height 22
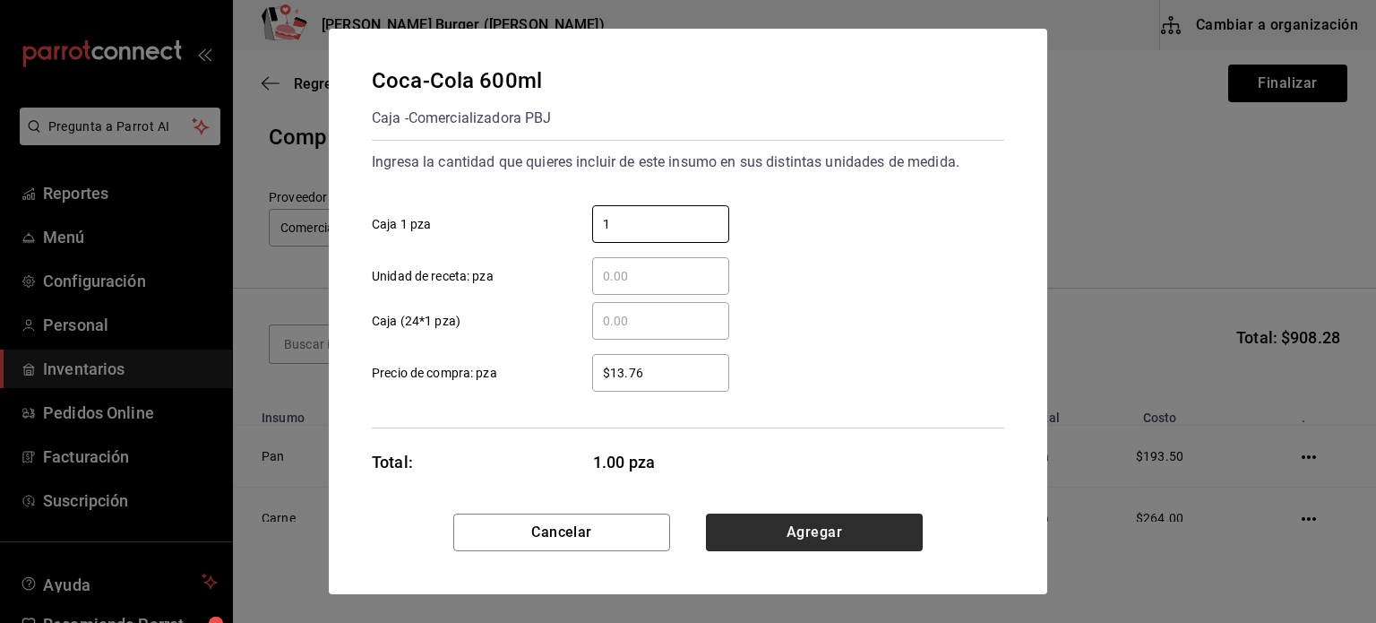
type input "1"
click at [870, 536] on button "Agregar" at bounding box center [814, 532] width 217 height 38
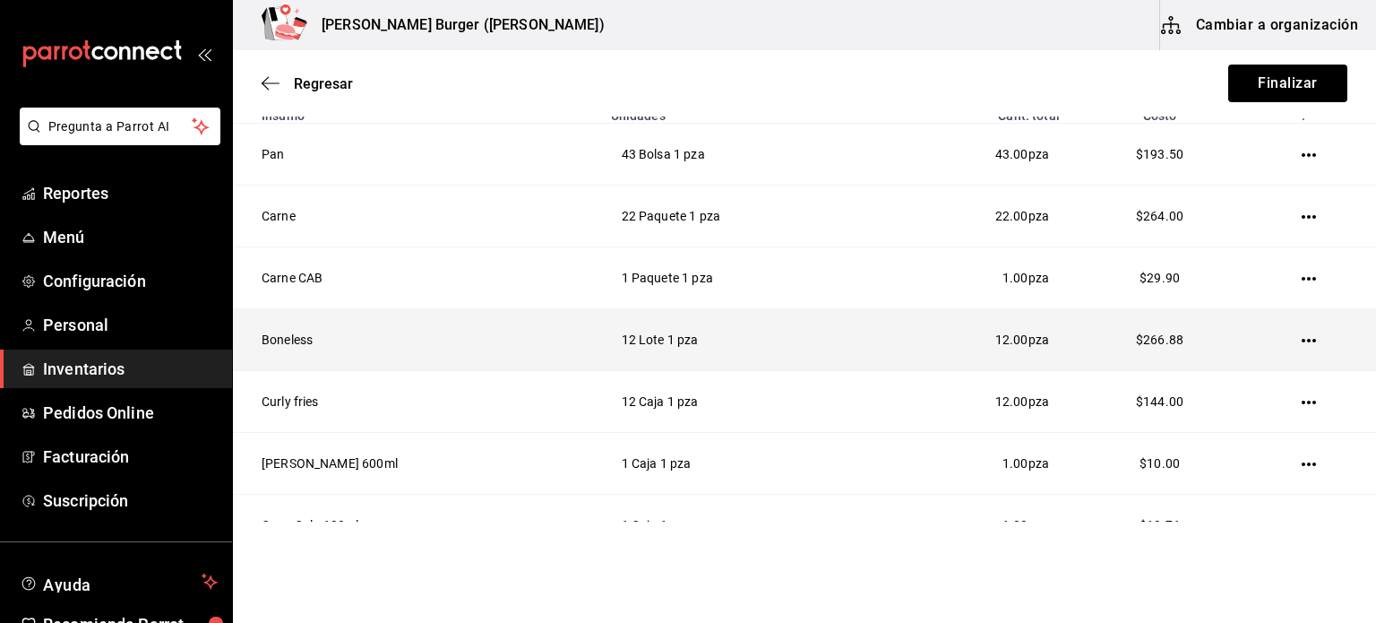
scroll to position [401, 0]
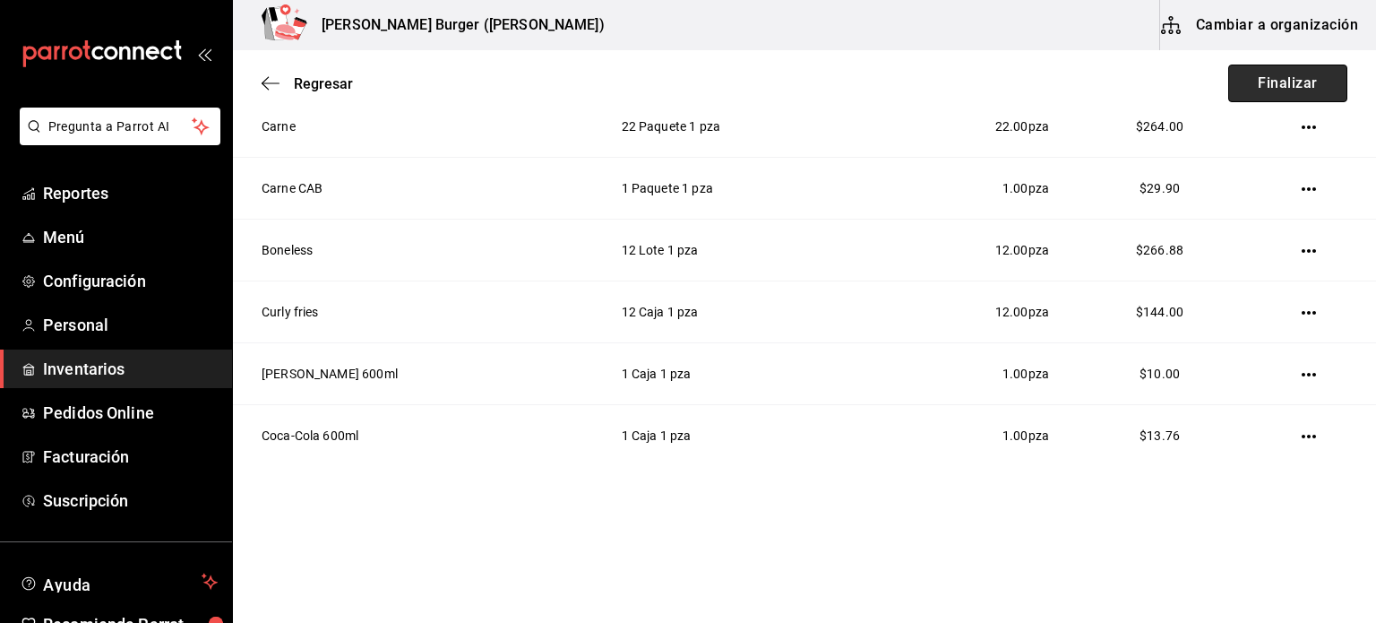
click at [1265, 71] on button "Finalizar" at bounding box center [1287, 84] width 119 height 38
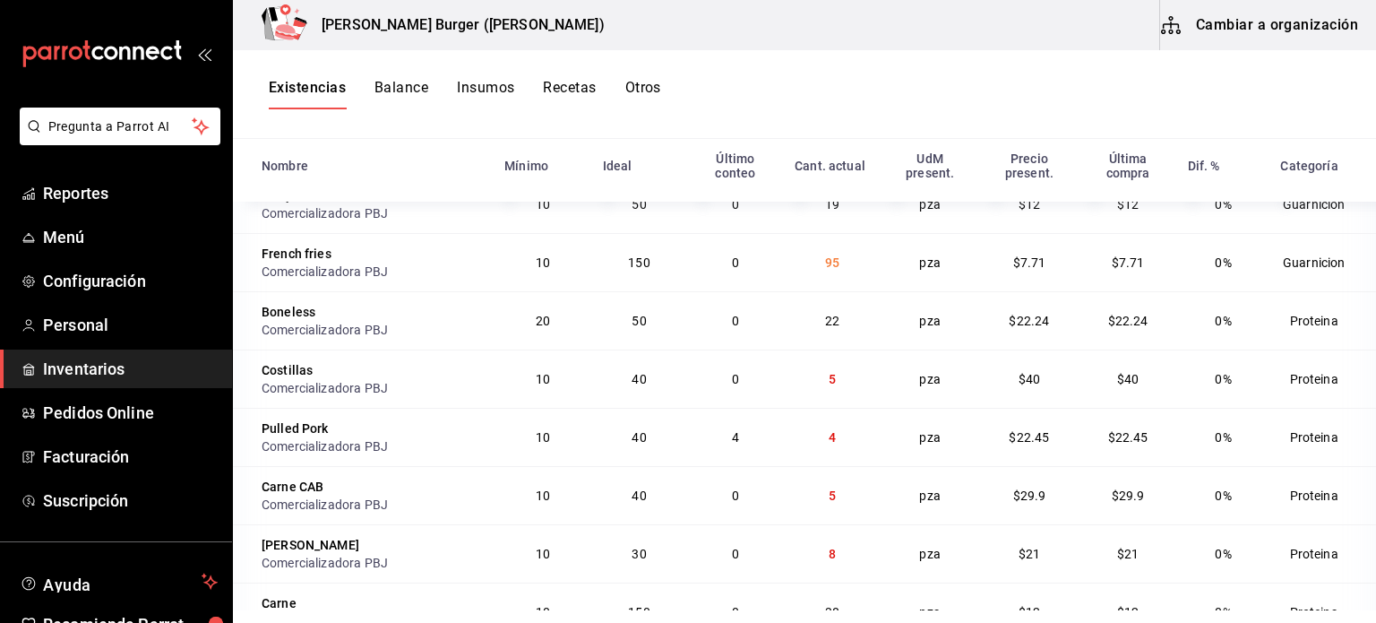
scroll to position [1045, 0]
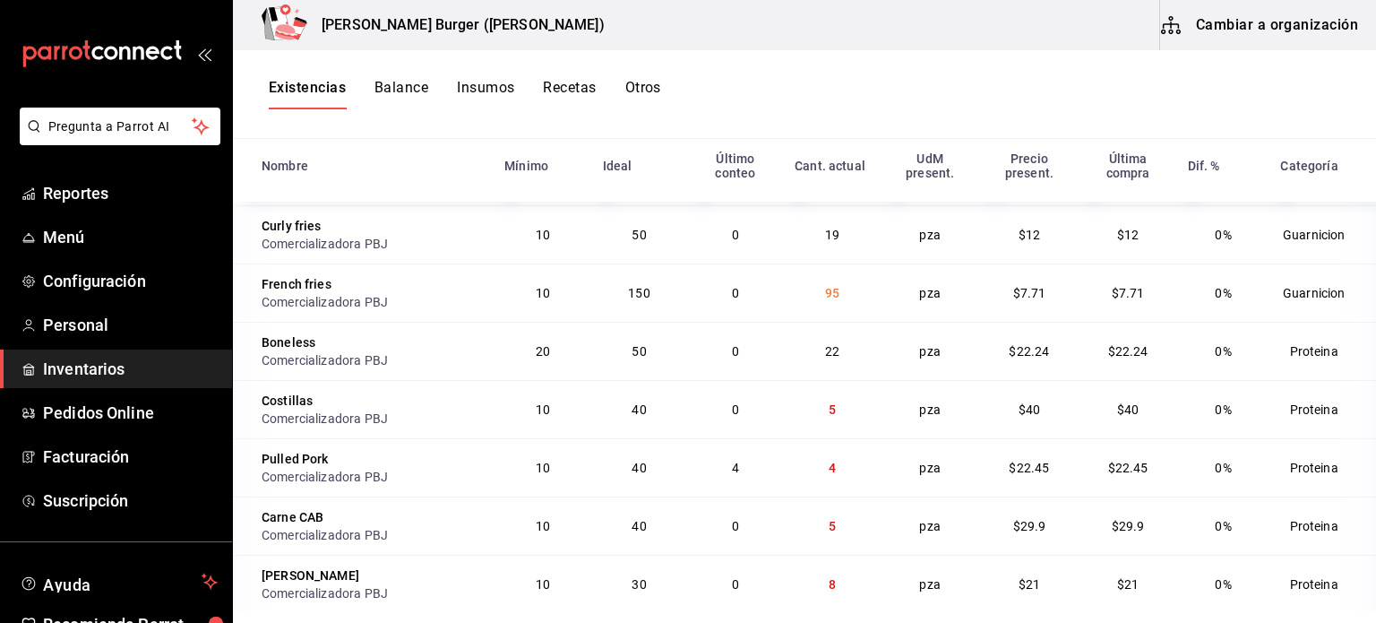
click at [1338, 255] on td "Guarnicion" at bounding box center [1322, 234] width 107 height 58
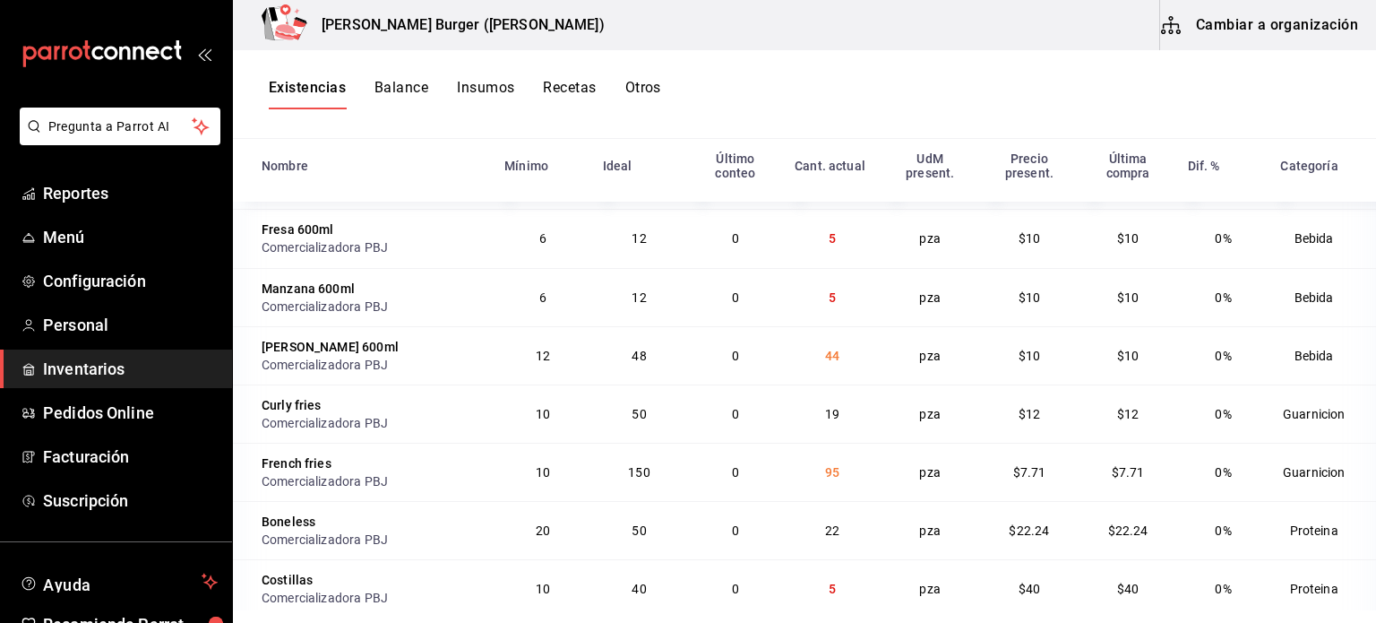
scroll to position [776, 0]
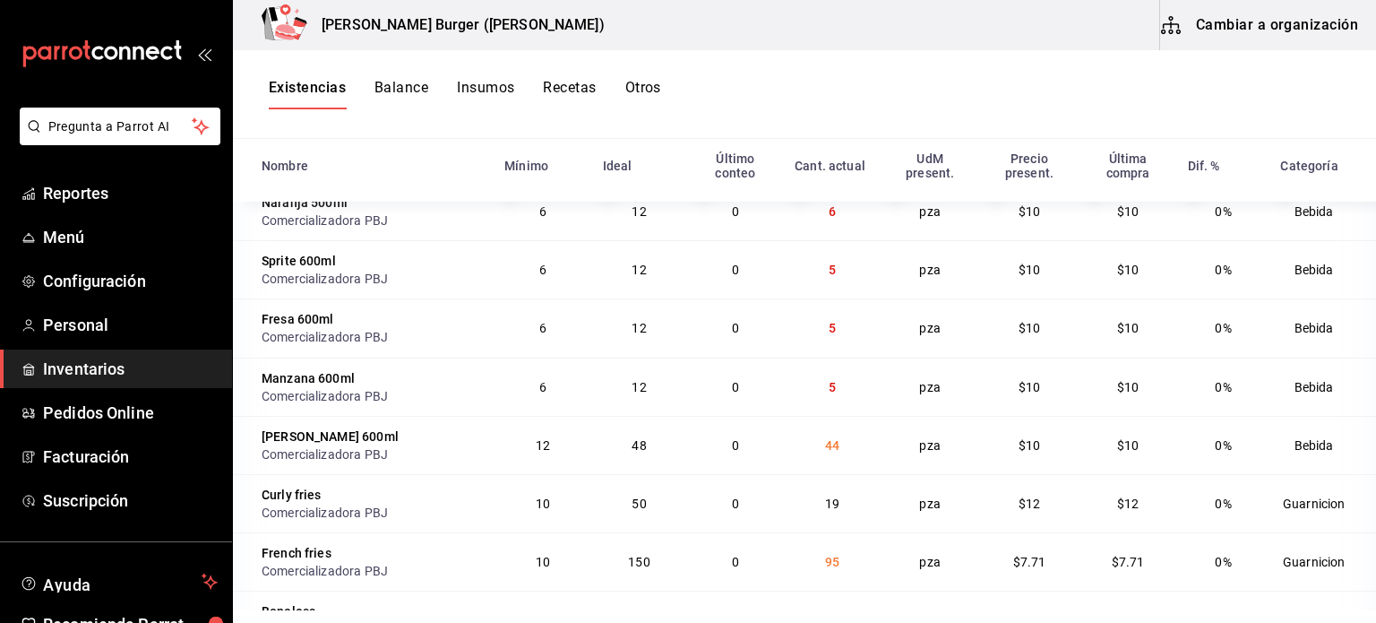
click at [1179, 71] on div "Existencias Balance Insumos Recetas Otros" at bounding box center [804, 94] width 1143 height 89
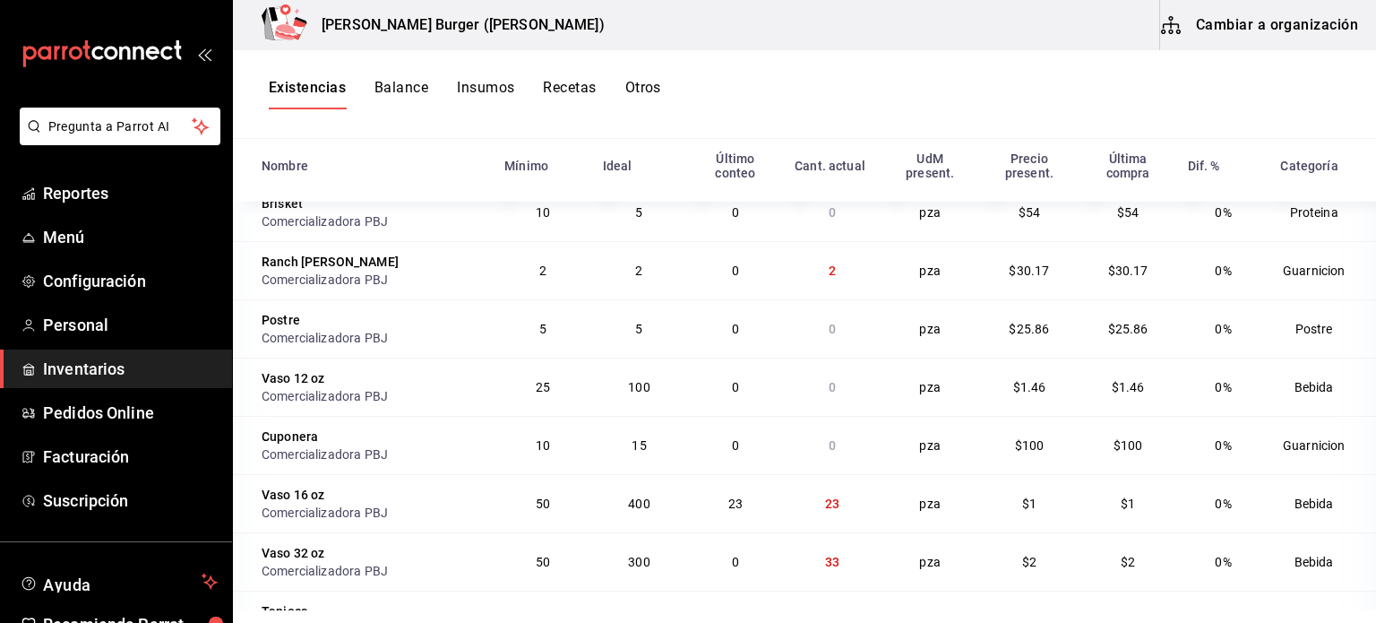
scroll to position [0, 0]
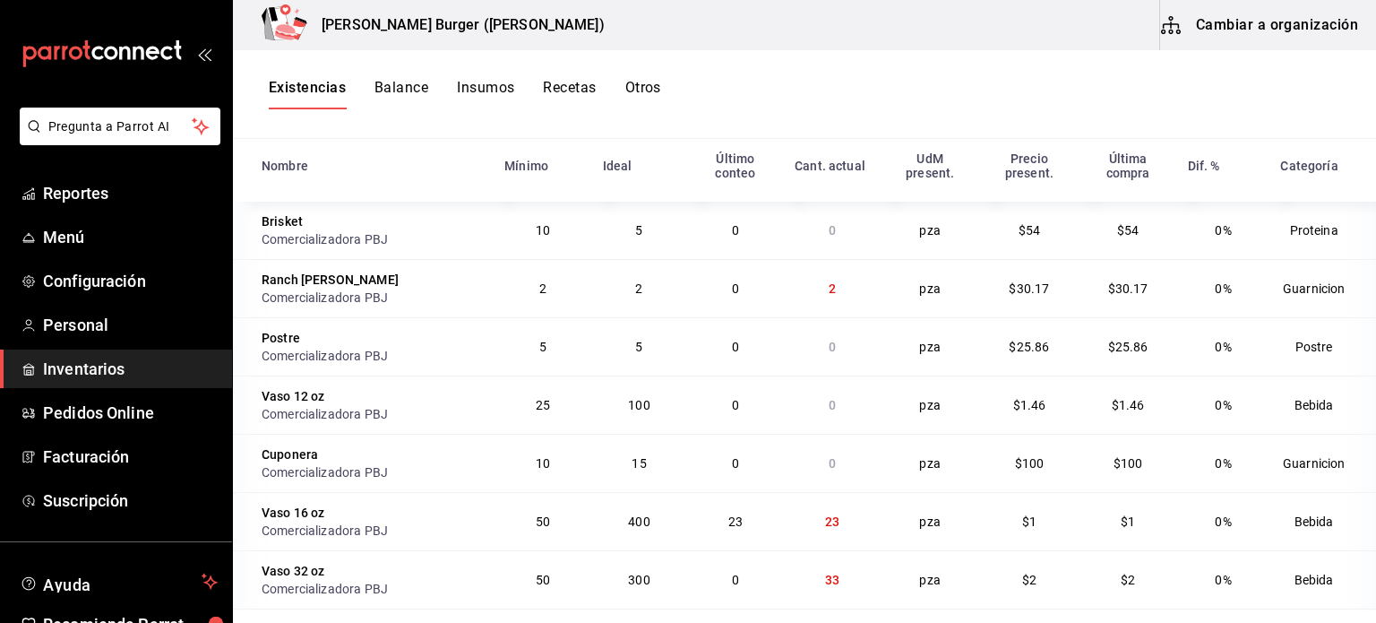
click at [910, 93] on div "Existencias Balance Insumos Recetas Otros" at bounding box center [804, 94] width 1143 height 30
